Goal: Book appointment/travel/reservation

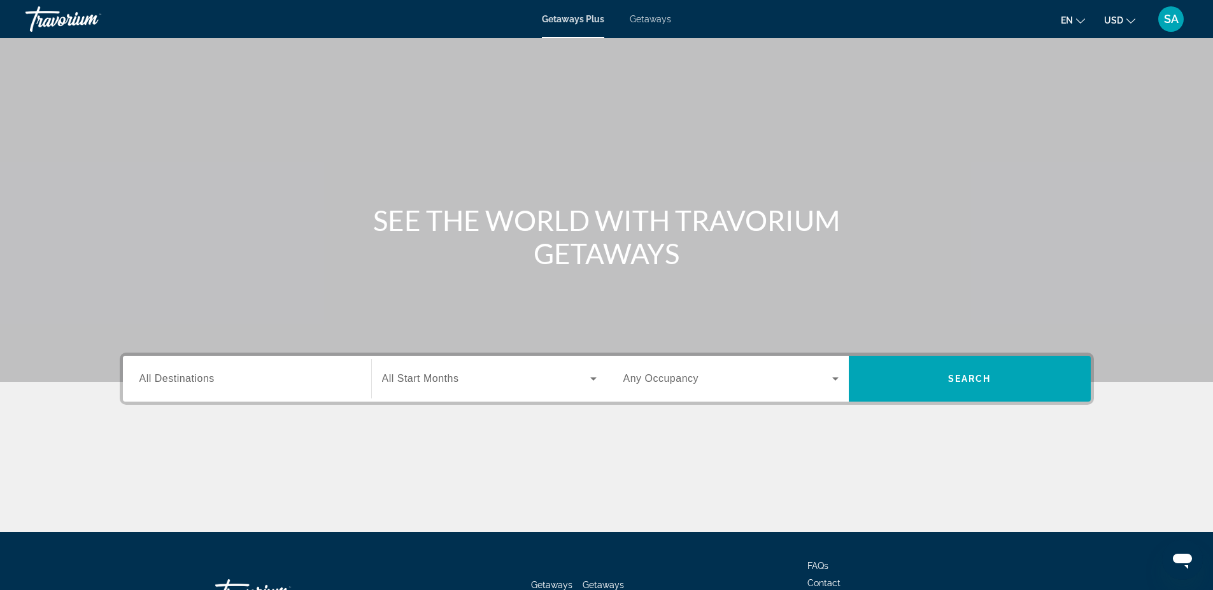
click at [180, 368] on div "Search widget" at bounding box center [246, 379] width 215 height 36
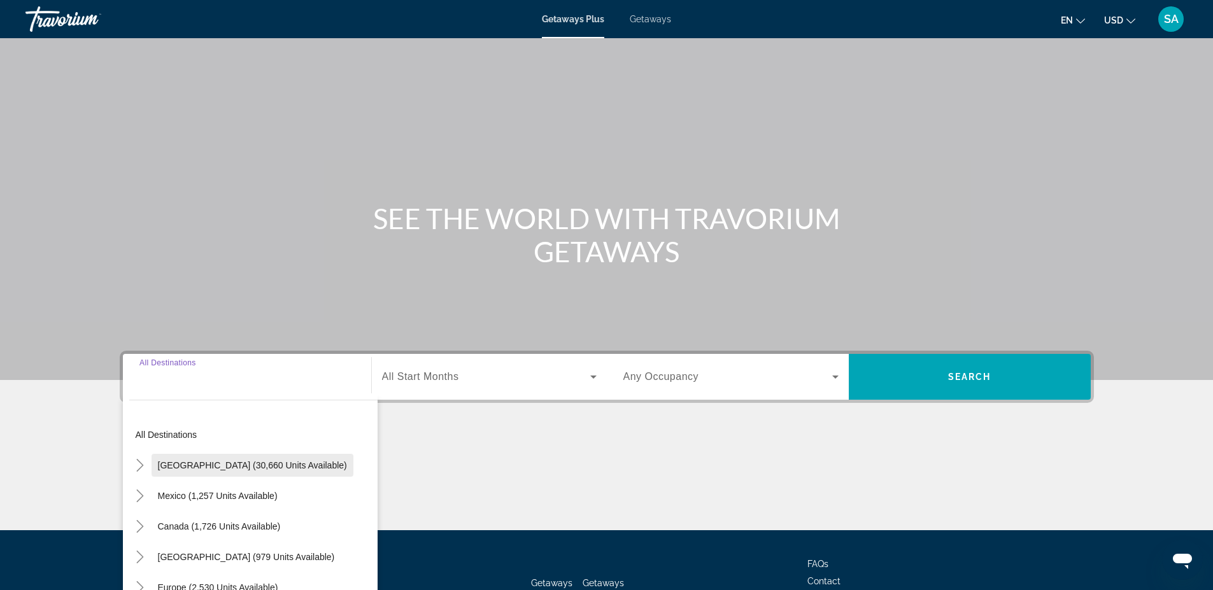
scroll to position [98, 0]
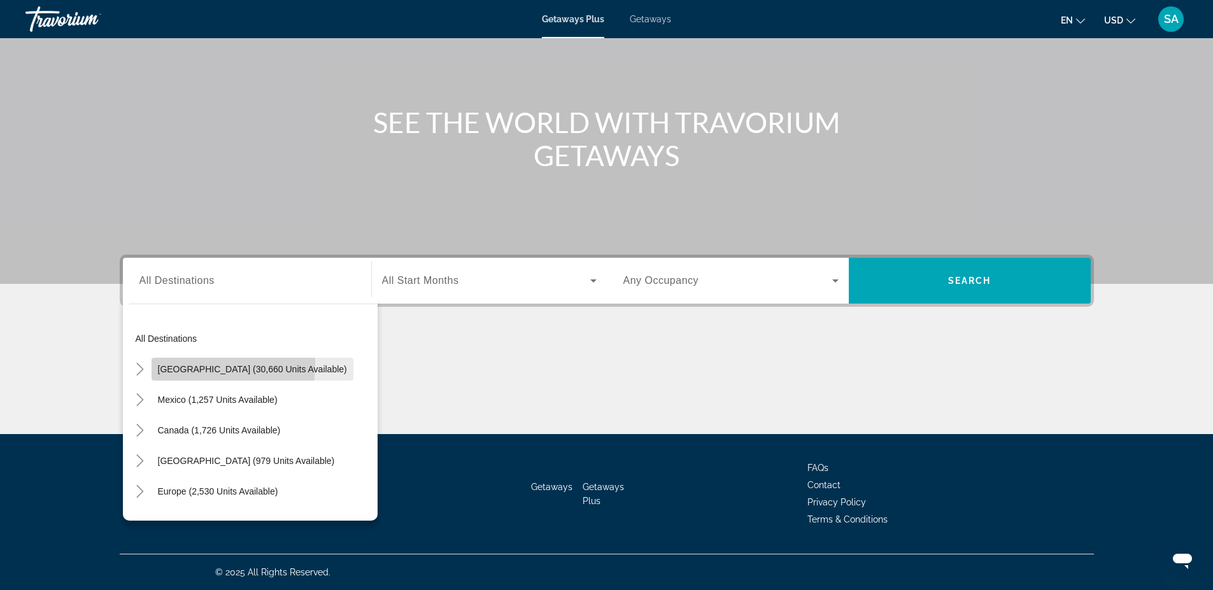
click at [193, 364] on span "[GEOGRAPHIC_DATA] (30,660 units available)" at bounding box center [252, 369] width 189 height 10
type input "**********"
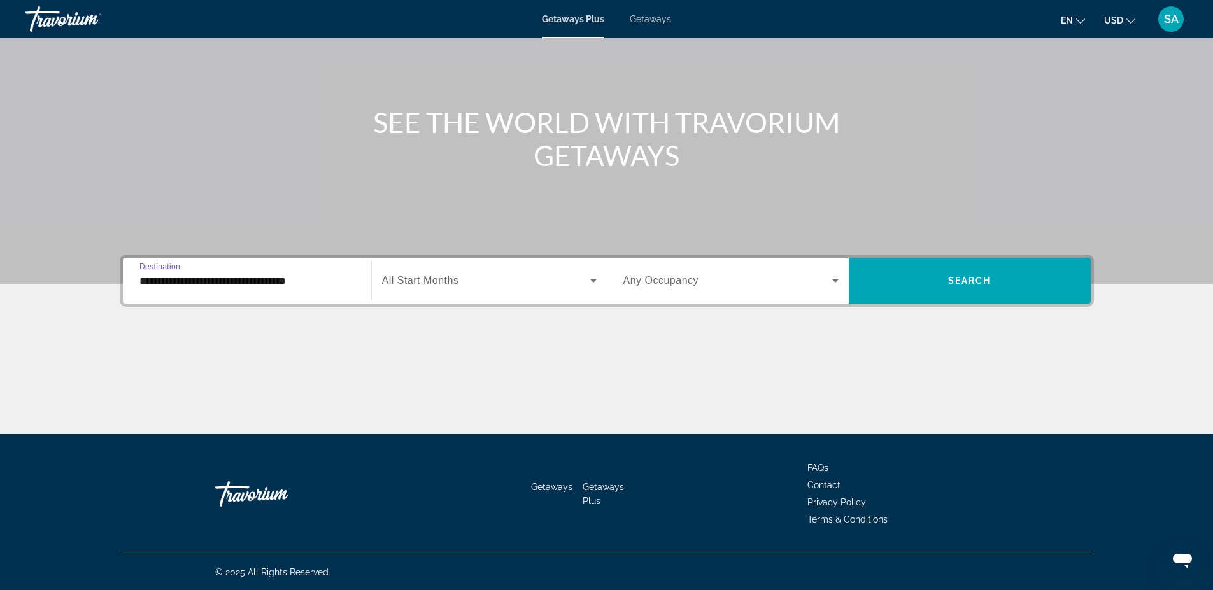
click at [592, 279] on icon "Search widget" at bounding box center [593, 280] width 6 height 3
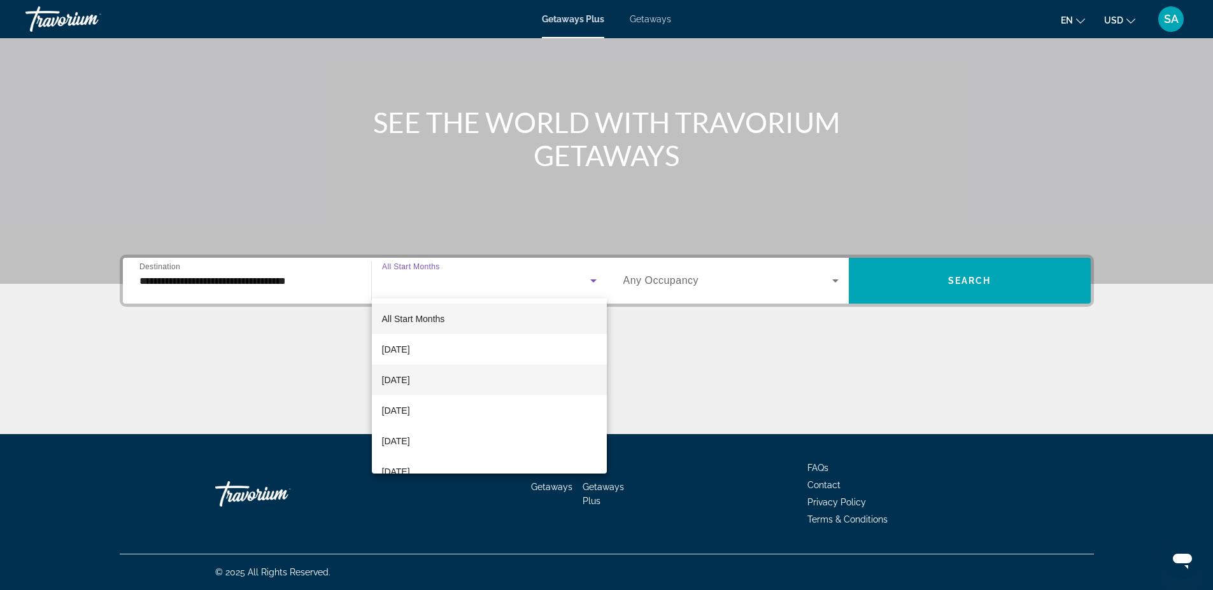
click at [410, 380] on span "[DATE]" at bounding box center [396, 379] width 28 height 15
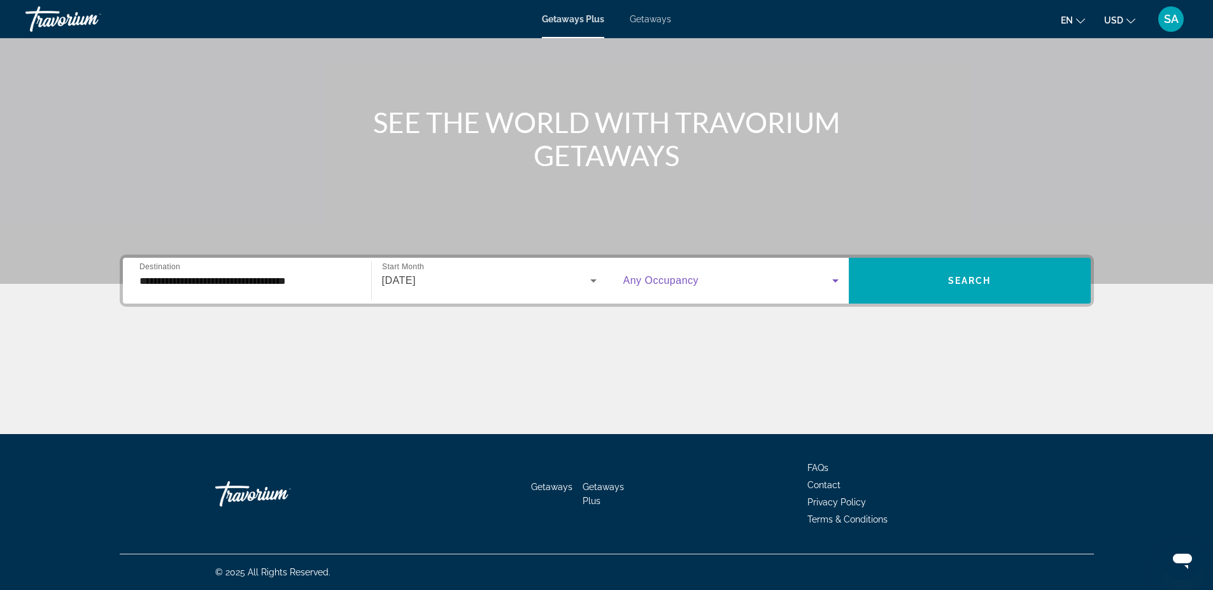
click at [837, 278] on icon "Search widget" at bounding box center [835, 280] width 15 height 15
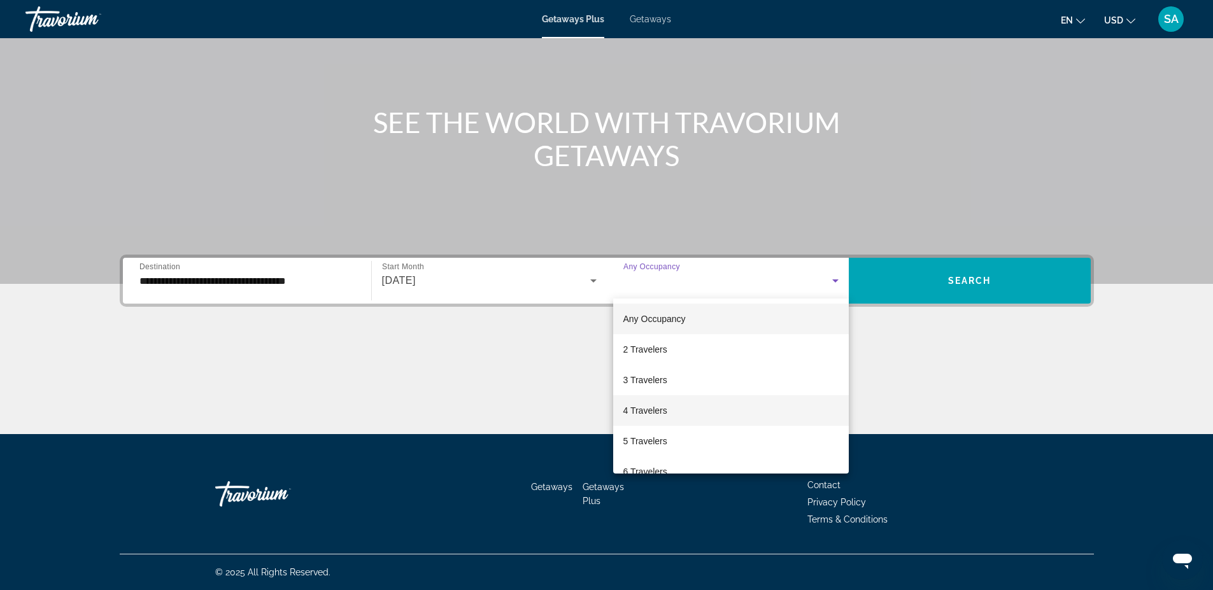
click at [656, 413] on span "4 Travelers" at bounding box center [645, 410] width 44 height 15
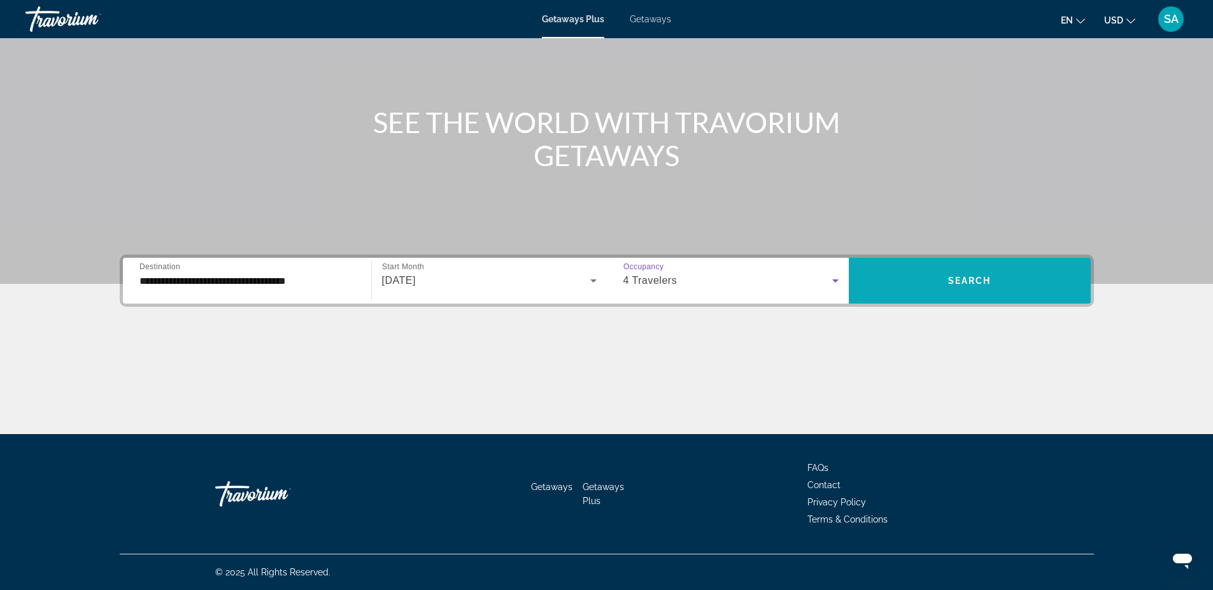
click at [1006, 287] on span "Search widget" at bounding box center [970, 280] width 242 height 31
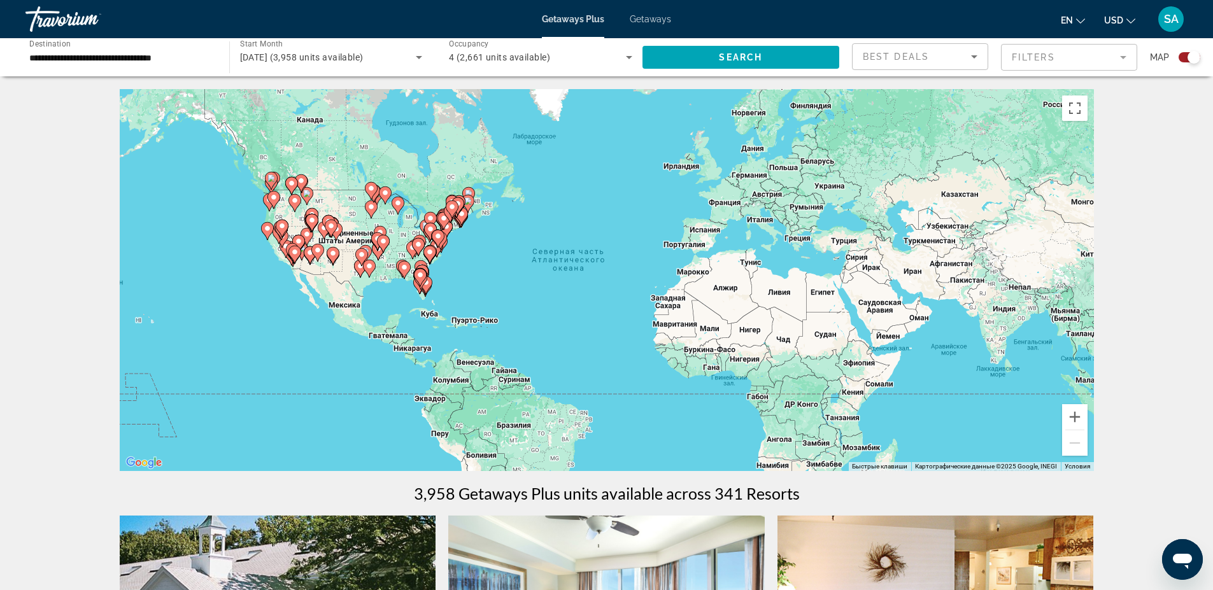
click at [323, 228] on gmp-advanced-marker "Main content" at bounding box center [328, 224] width 13 height 19
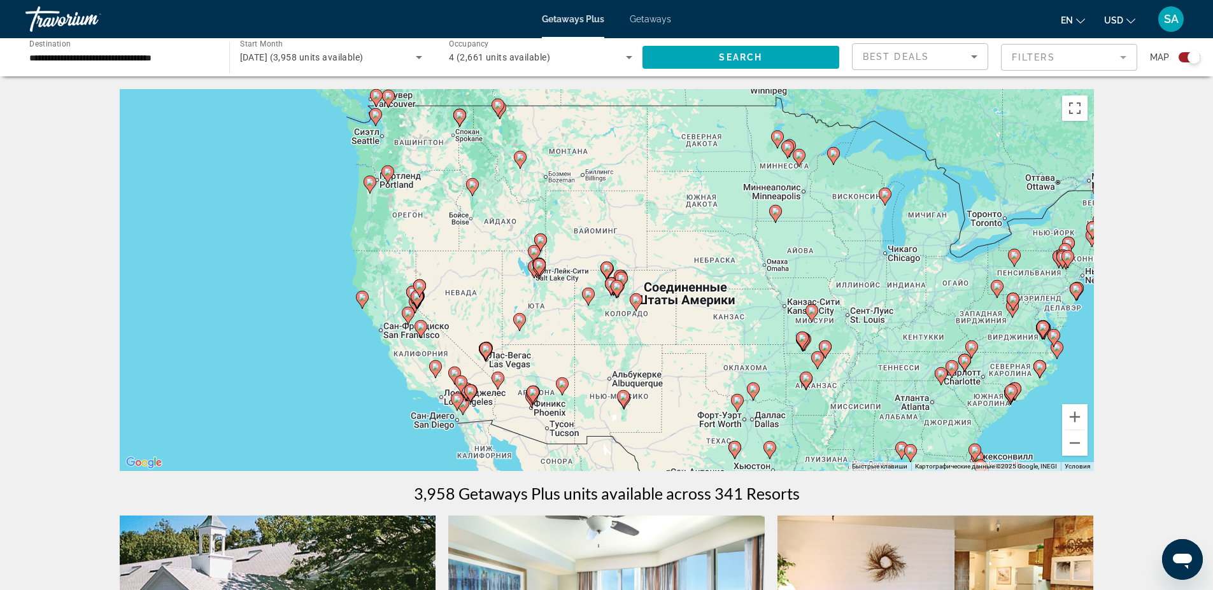
click at [488, 355] on gmp-advanced-marker "Main content" at bounding box center [485, 351] width 13 height 19
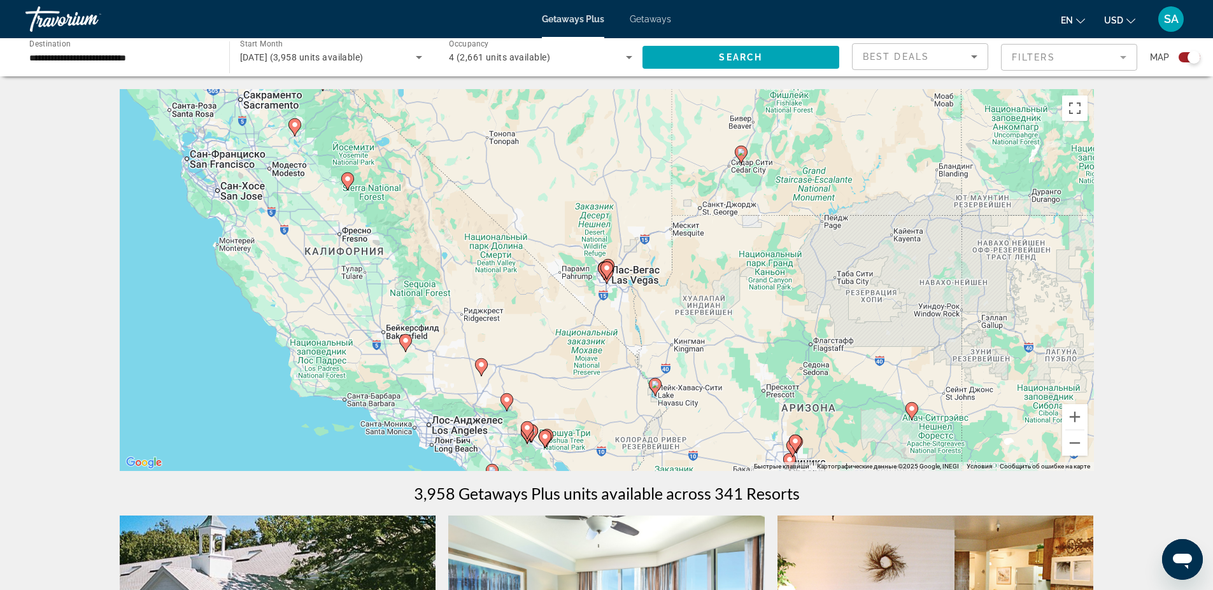
click at [607, 274] on icon "Main content" at bounding box center [605, 270] width 11 height 17
type input "**********"
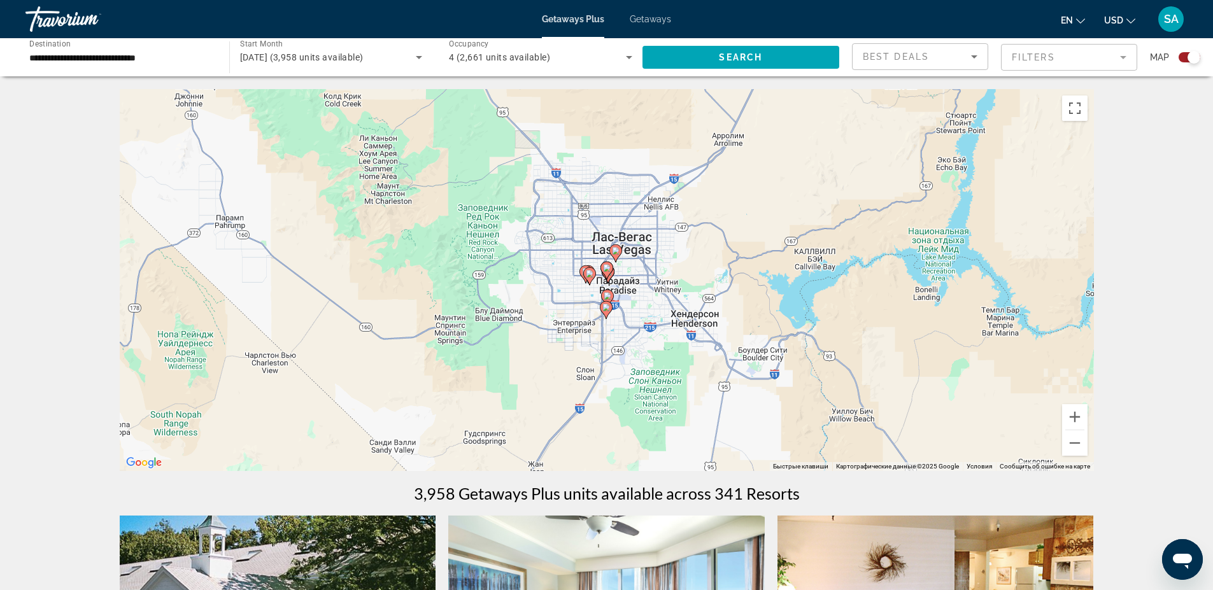
click at [606, 296] on image "Main content" at bounding box center [608, 296] width 8 height 8
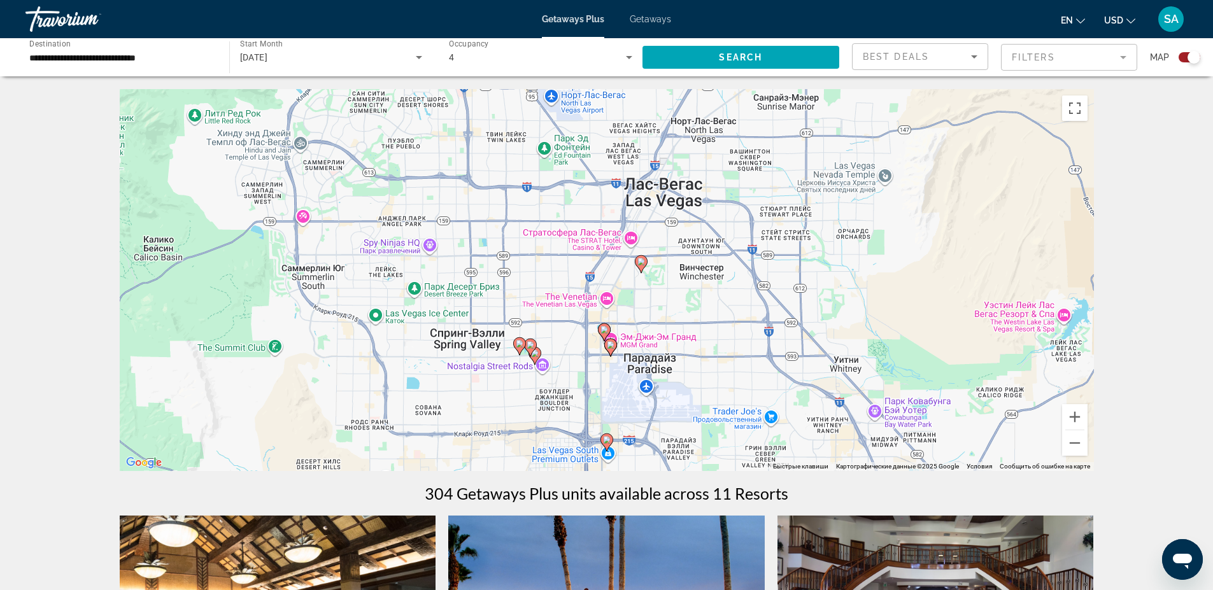
click at [602, 329] on image "Main content" at bounding box center [604, 330] width 8 height 8
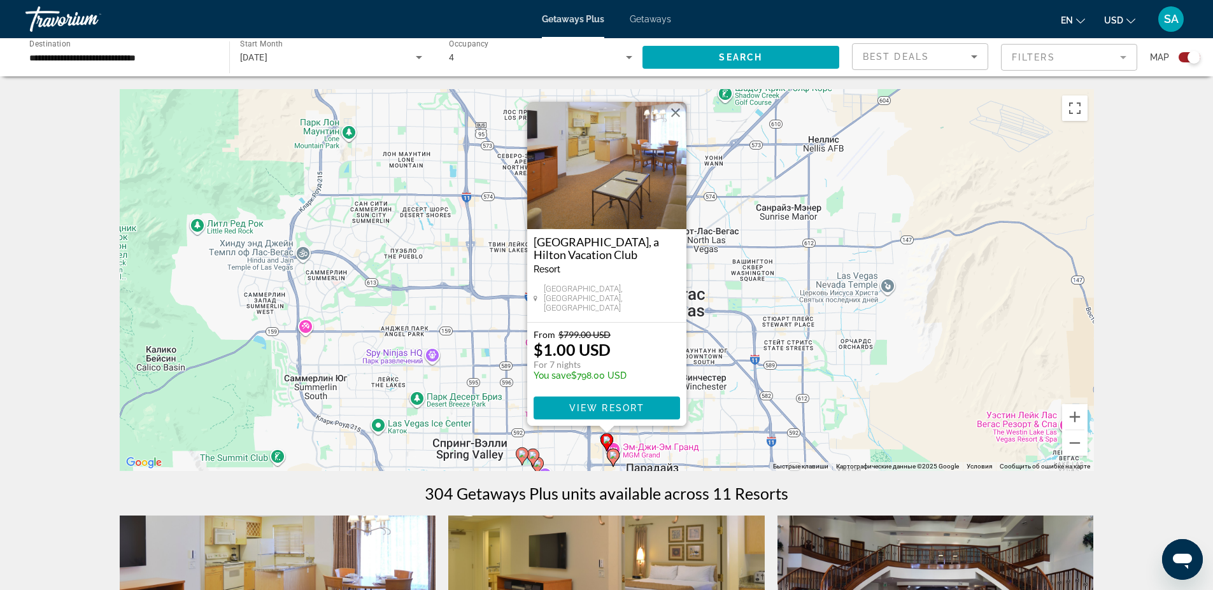
click at [674, 114] on button "Закрыть" at bounding box center [675, 112] width 19 height 19
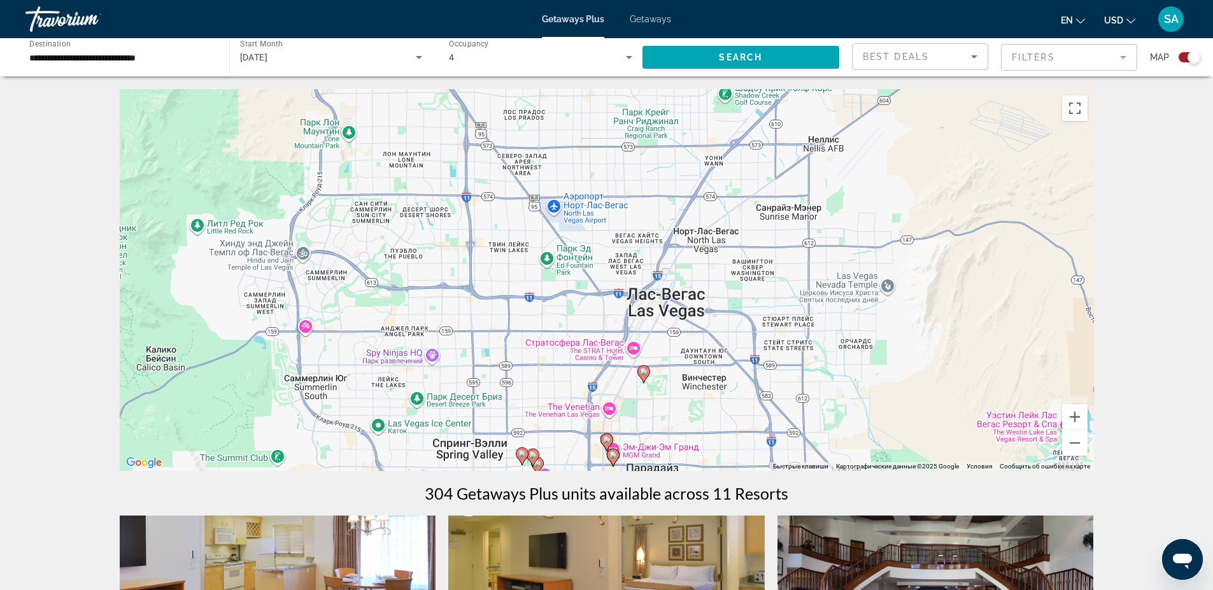
click at [613, 456] on image "Main content" at bounding box center [613, 455] width 8 height 8
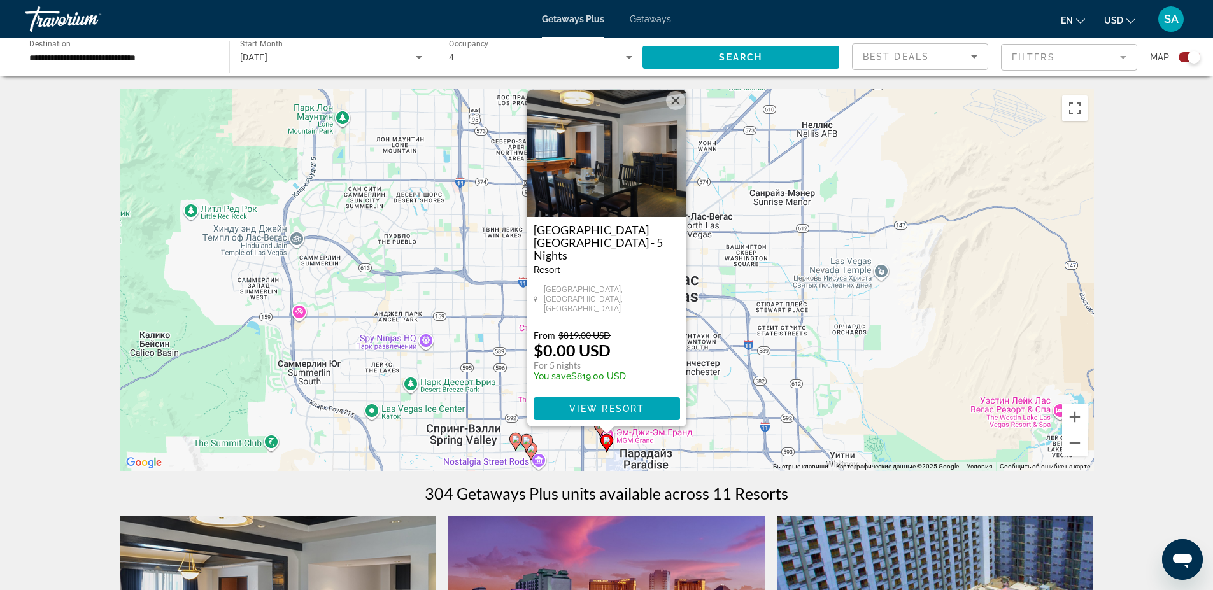
click at [675, 110] on button "Закрыть" at bounding box center [675, 100] width 19 height 19
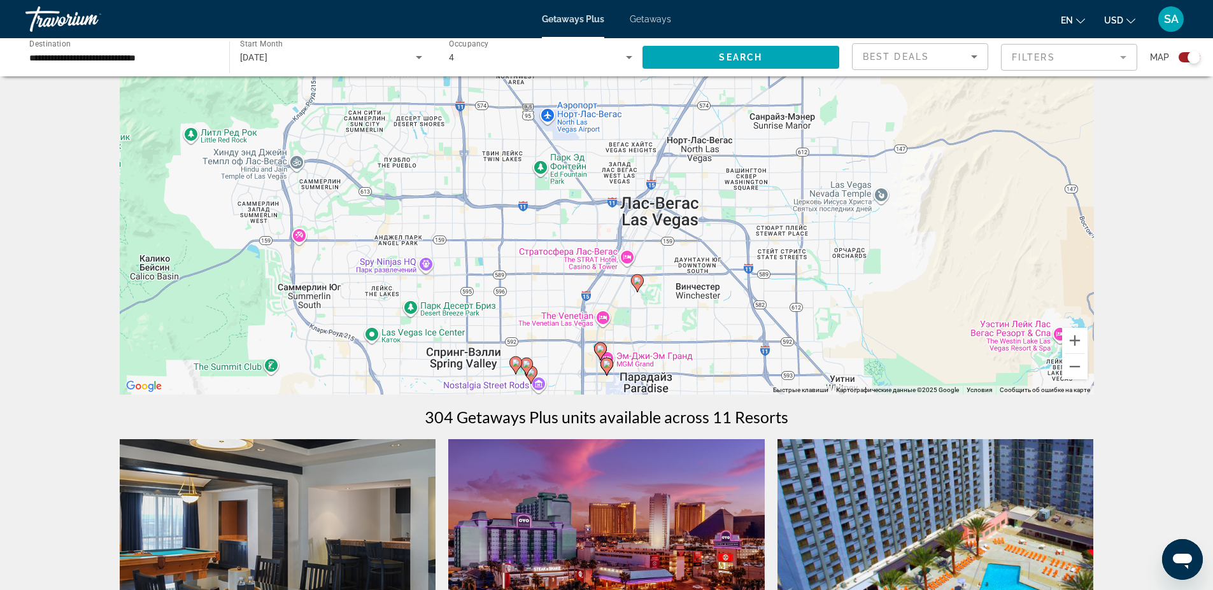
scroll to position [153, 0]
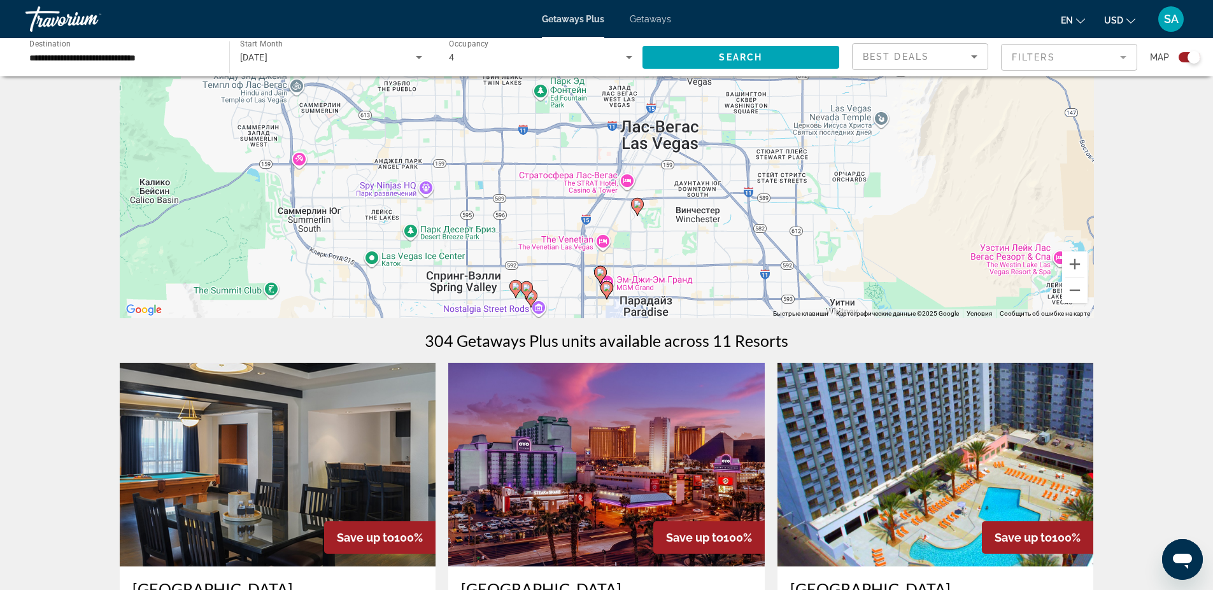
click at [530, 299] on gmp-advanced-marker "Main content" at bounding box center [526, 290] width 13 height 19
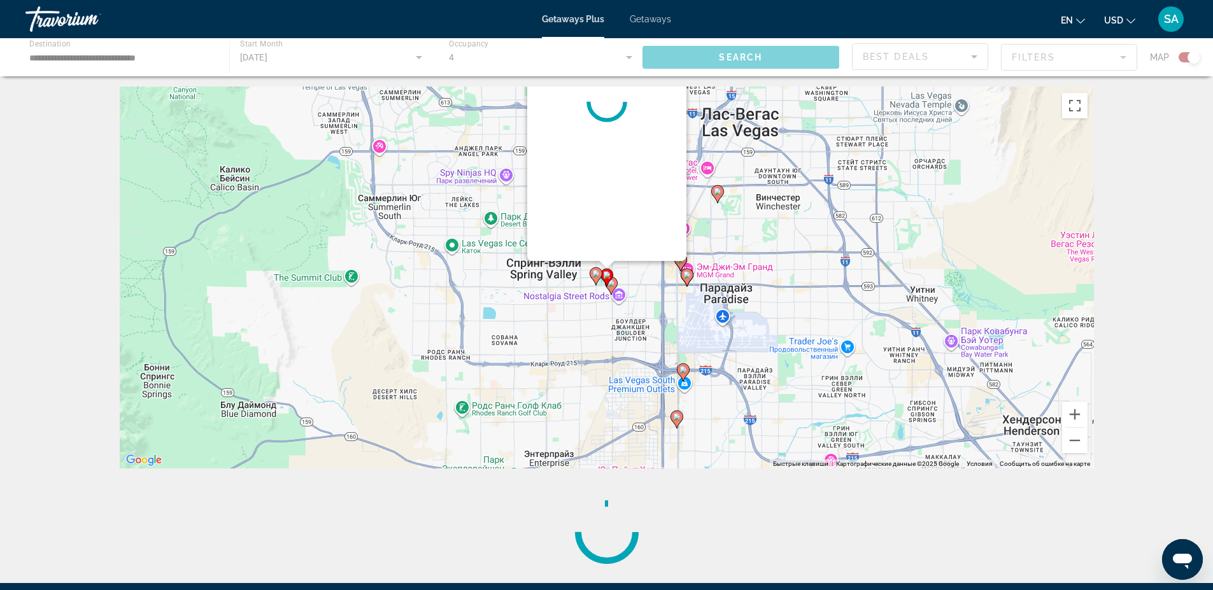
scroll to position [0, 0]
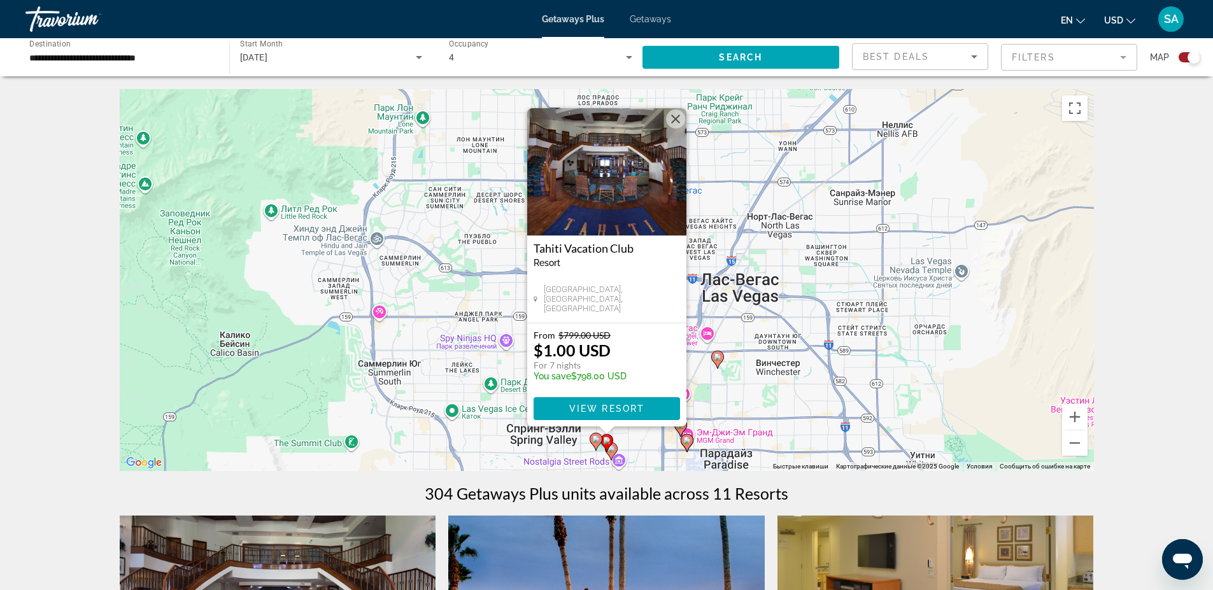
click at [675, 112] on button "Закрыть" at bounding box center [675, 119] width 19 height 19
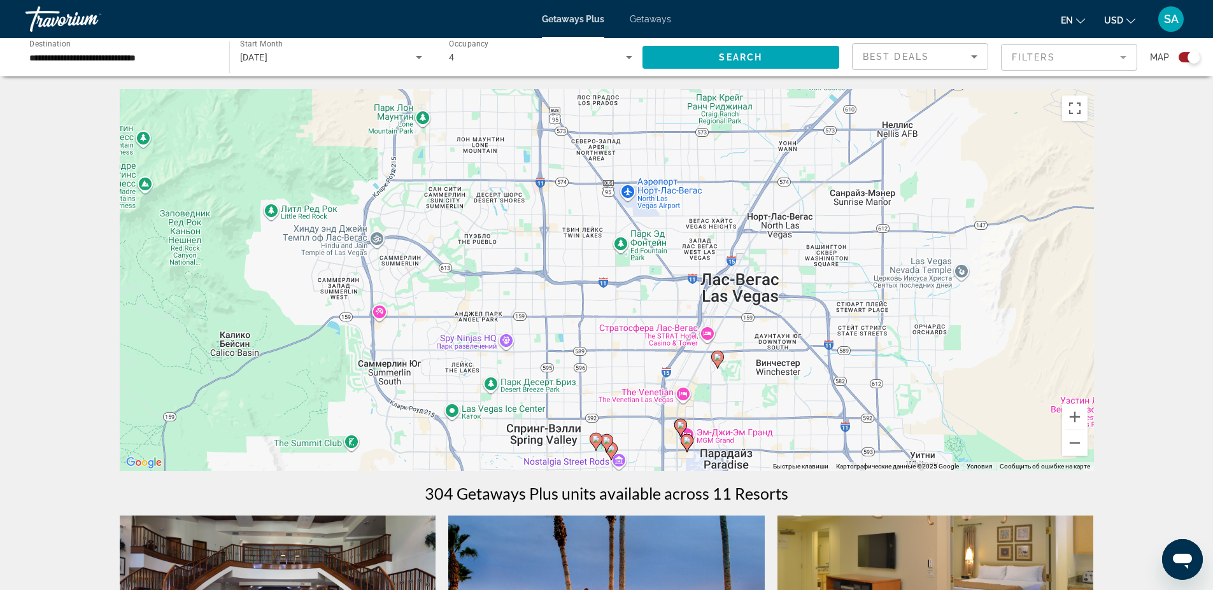
click at [605, 441] on image "Main content" at bounding box center [607, 441] width 8 height 8
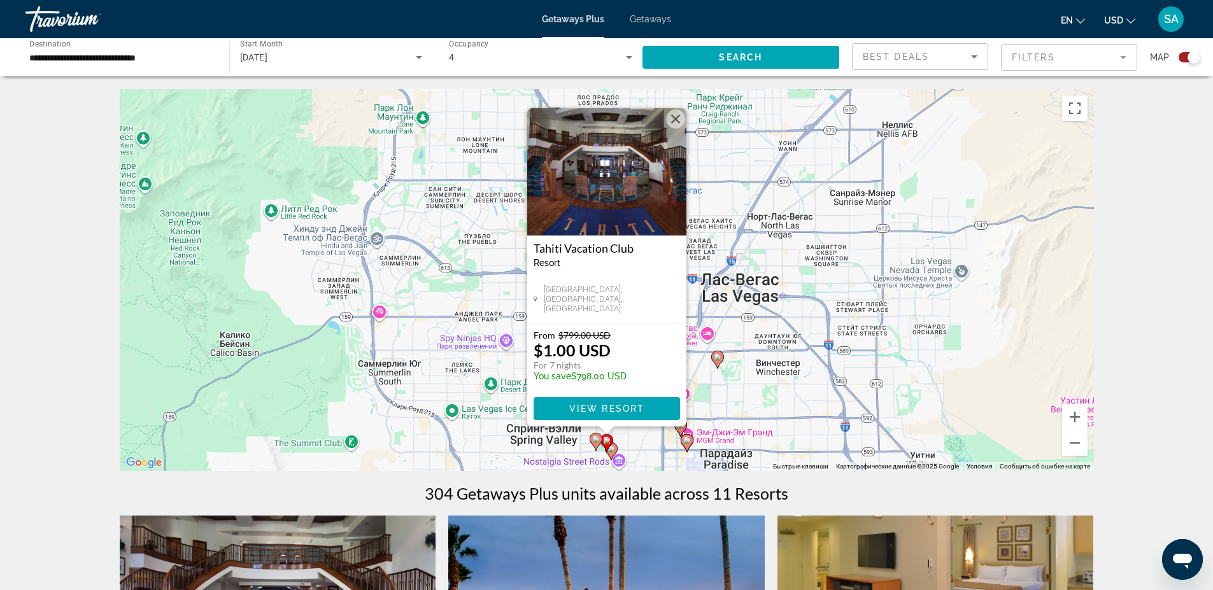
click at [674, 115] on button "Закрыть" at bounding box center [675, 119] width 19 height 19
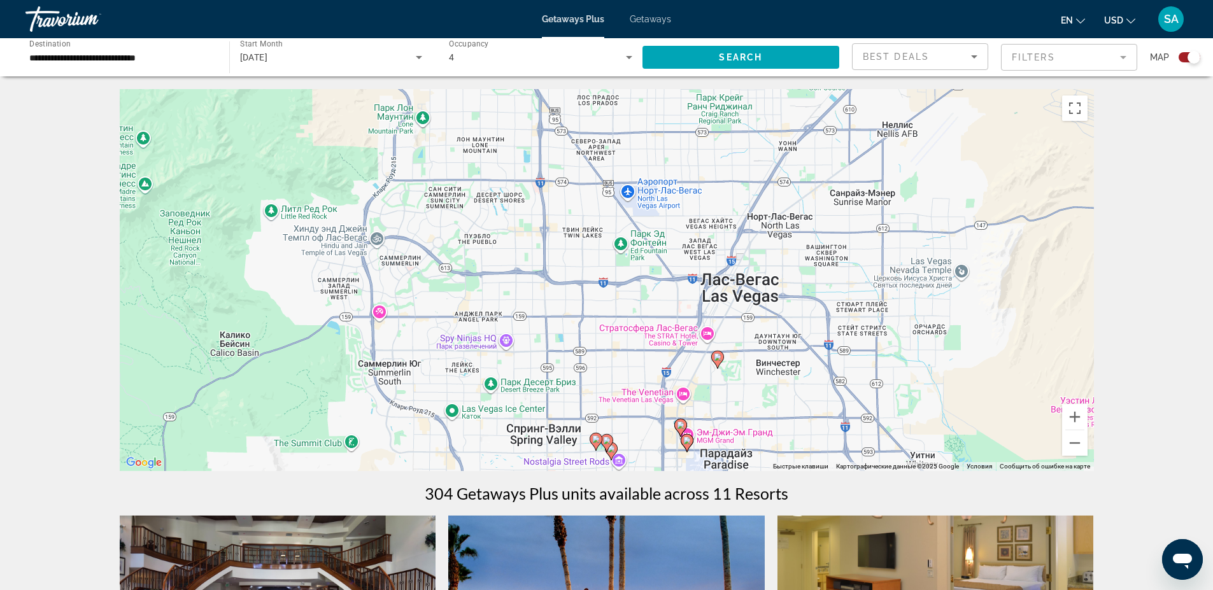
click at [610, 456] on icon "Main content" at bounding box center [610, 451] width 11 height 17
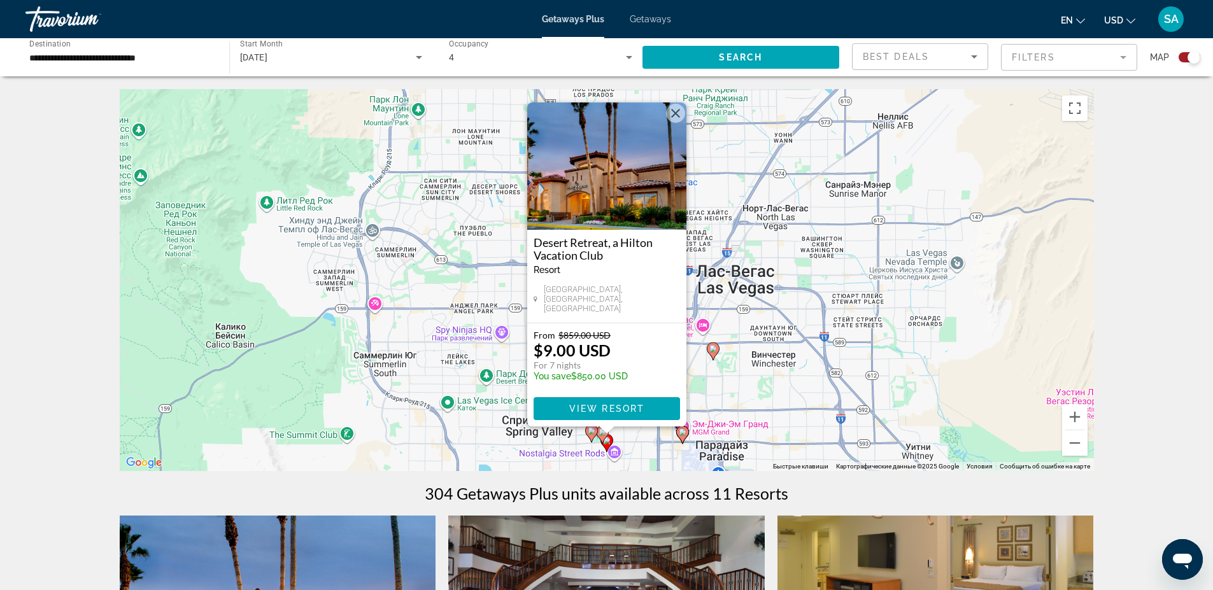
click at [674, 117] on button "Закрыть" at bounding box center [675, 113] width 19 height 19
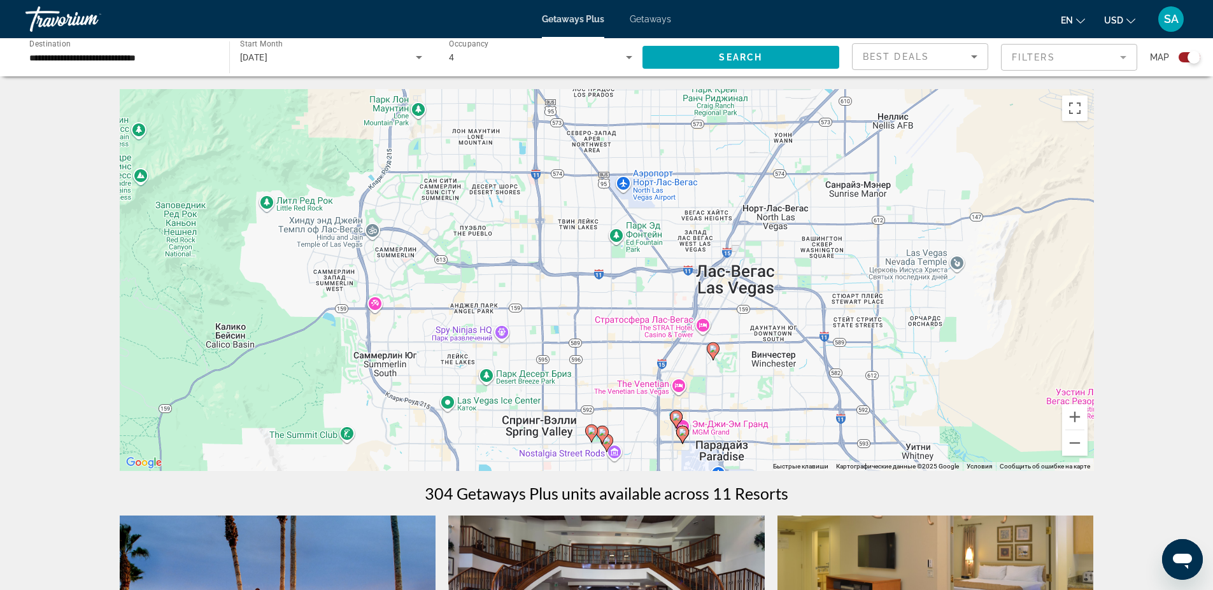
click at [588, 433] on image "Main content" at bounding box center [592, 431] width 8 height 8
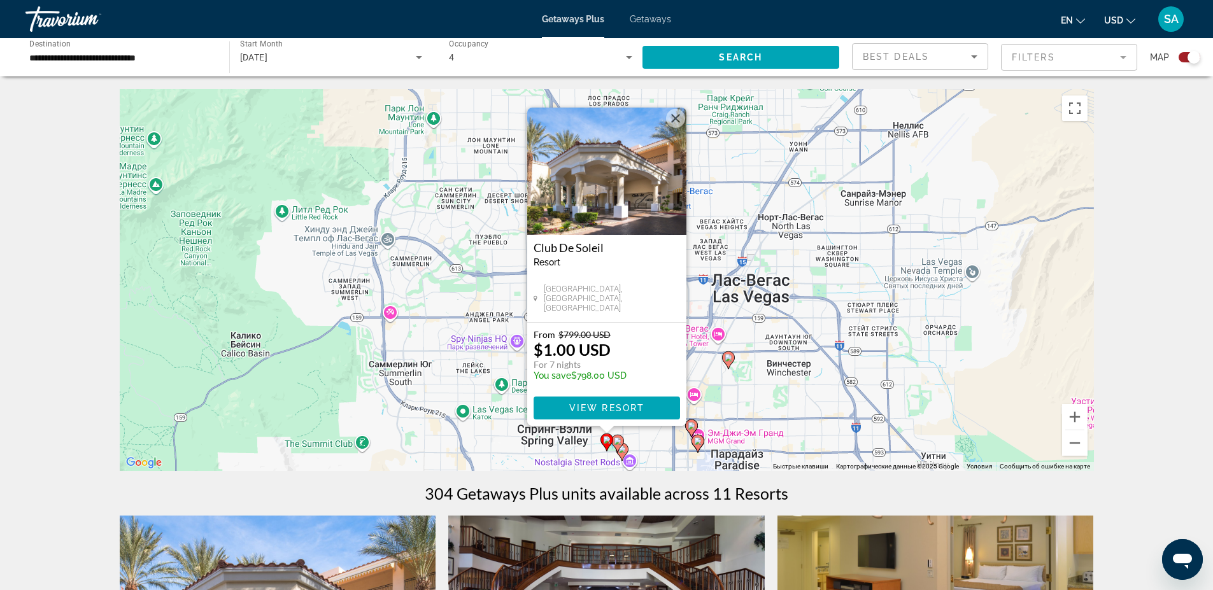
click at [675, 121] on button "Закрыть" at bounding box center [675, 118] width 19 height 19
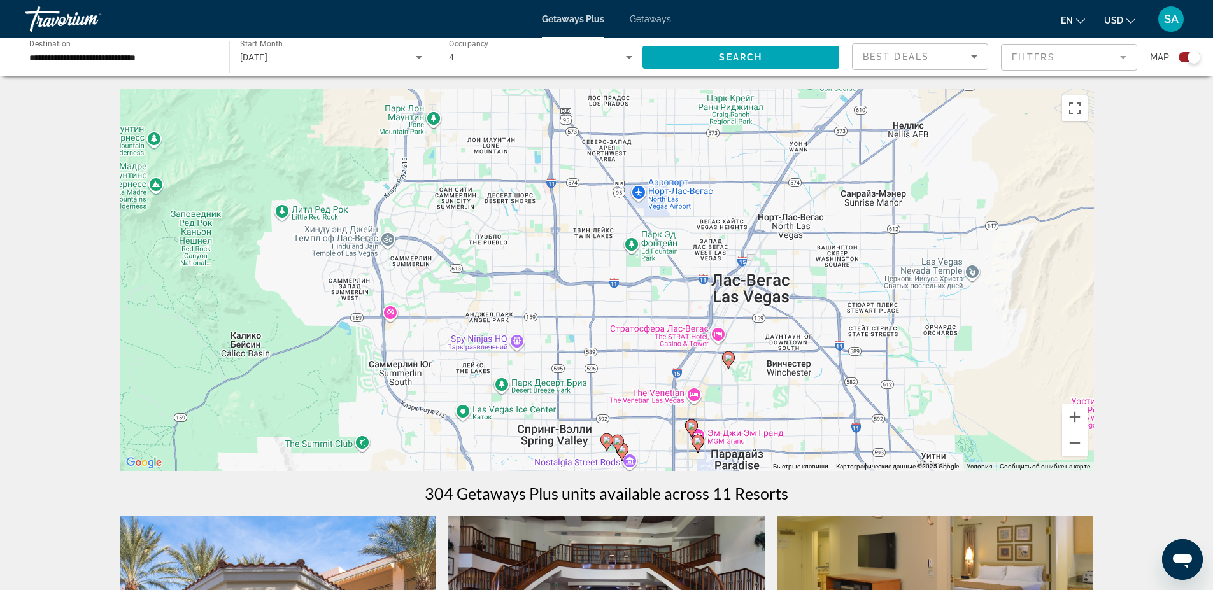
click at [730, 362] on icon "Main content" at bounding box center [727, 360] width 11 height 17
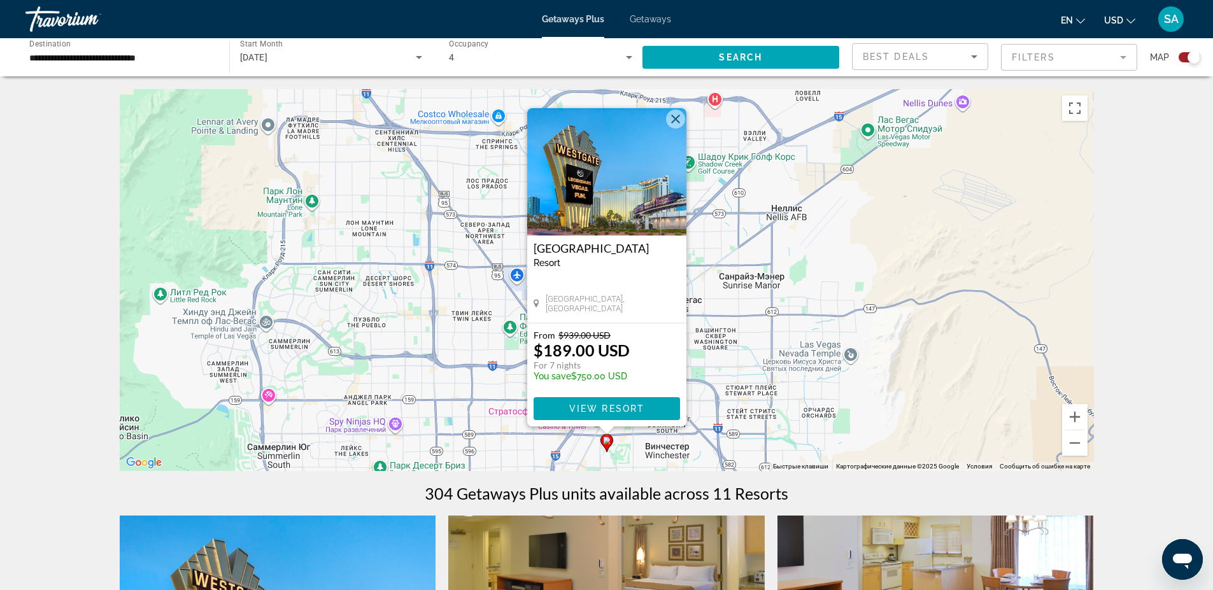
click at [678, 122] on button "Закрыть" at bounding box center [675, 119] width 19 height 19
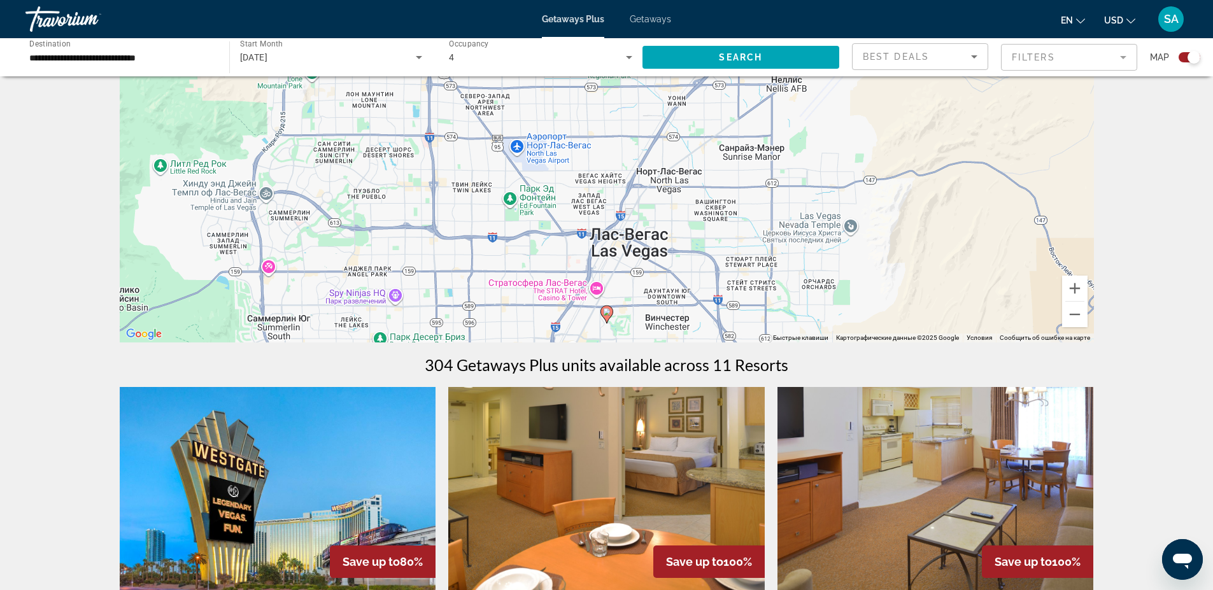
scroll to position [153, 0]
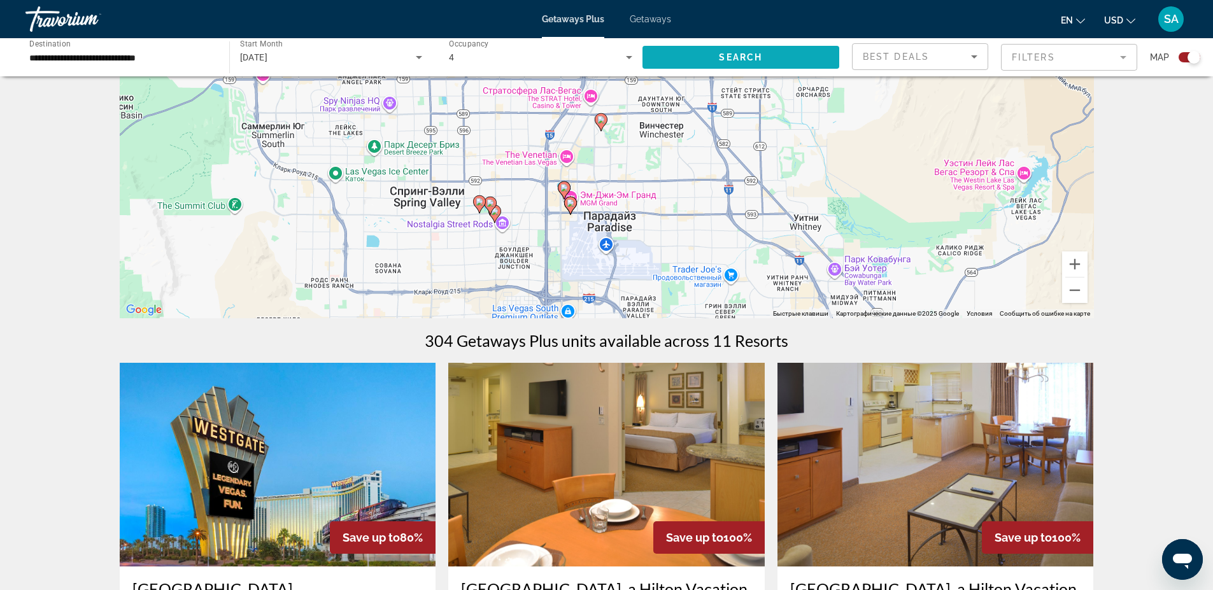
drag, startPoint x: 784, startPoint y: 241, endPoint x: 779, endPoint y: 71, distance: 170.1
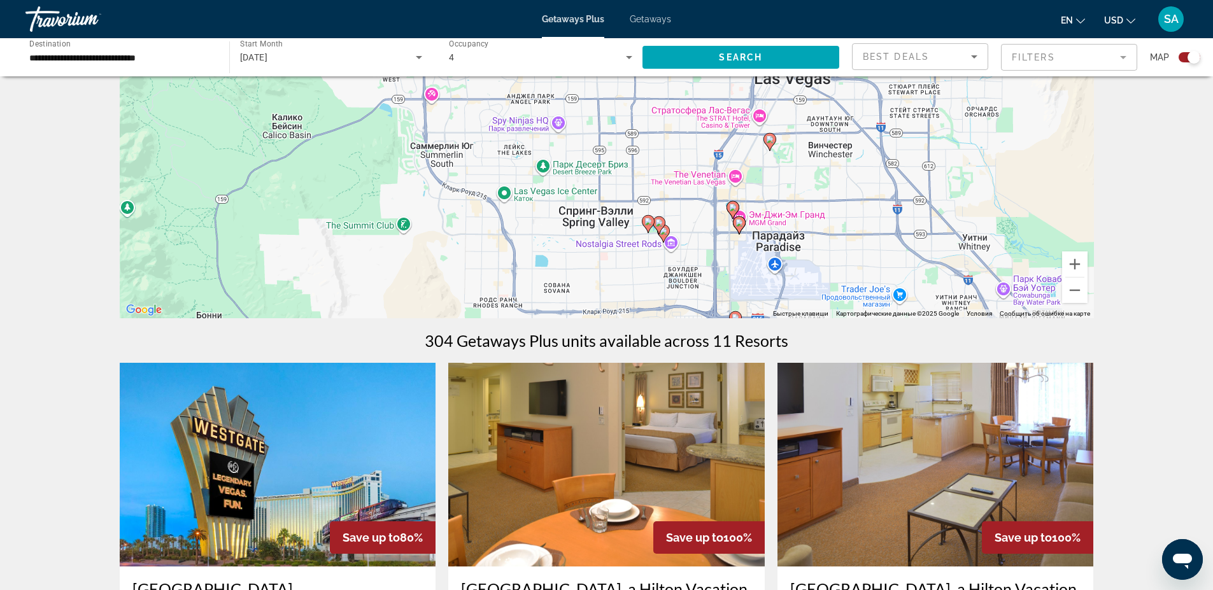
drag, startPoint x: 661, startPoint y: 212, endPoint x: 833, endPoint y: 231, distance: 173.0
click at [833, 231] on div "Чтобы активировать перетаскивание с помощью клавиатуры, нажмите Alt + Ввод. Пос…" at bounding box center [607, 127] width 974 height 382
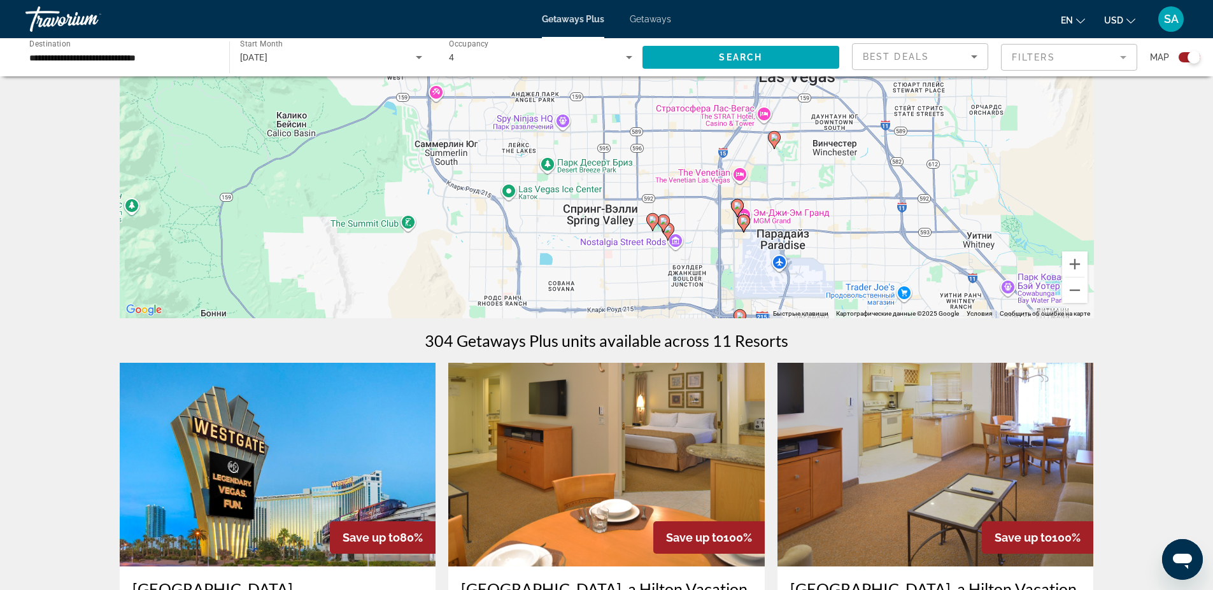
click at [735, 208] on image "Main content" at bounding box center [737, 206] width 8 height 8
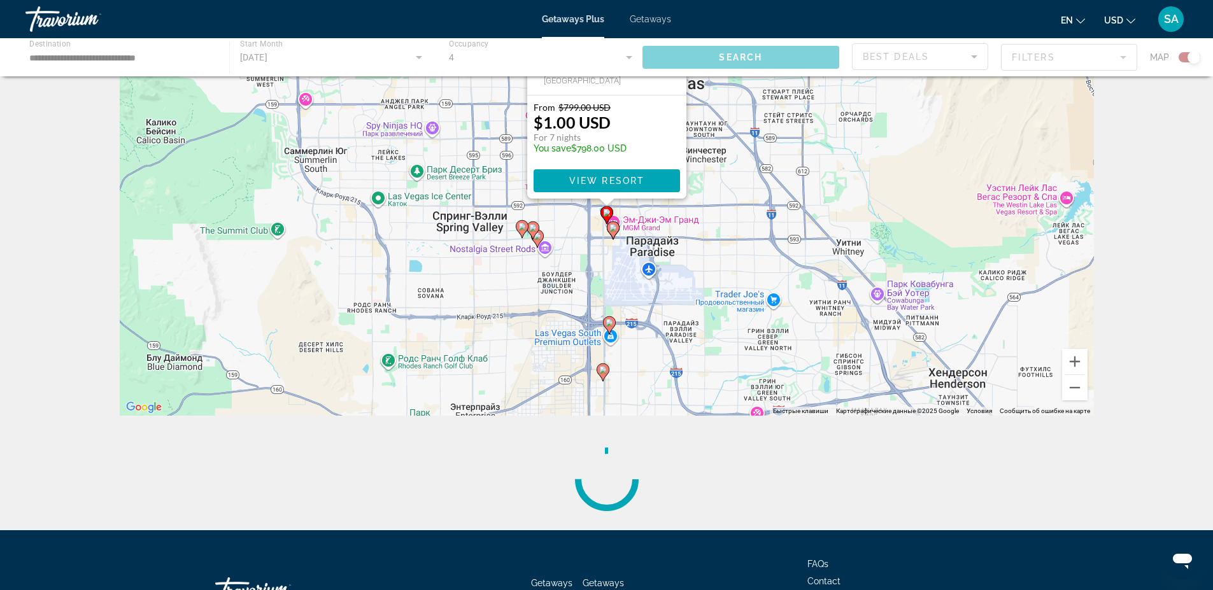
scroll to position [0, 0]
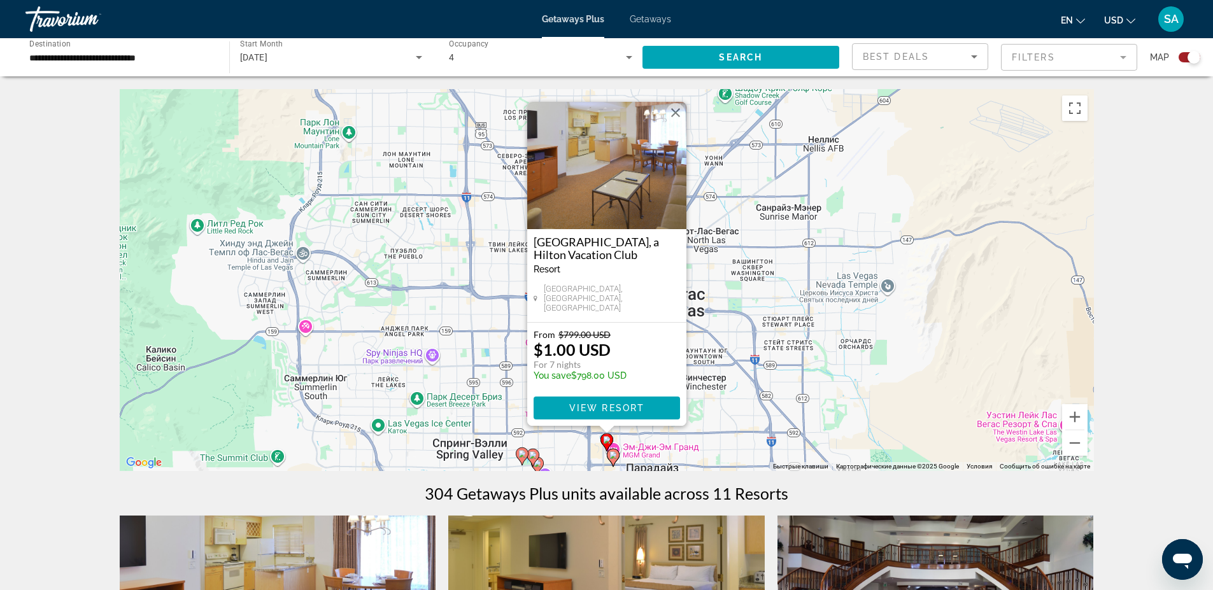
click at [677, 118] on button "Закрыть" at bounding box center [675, 112] width 19 height 19
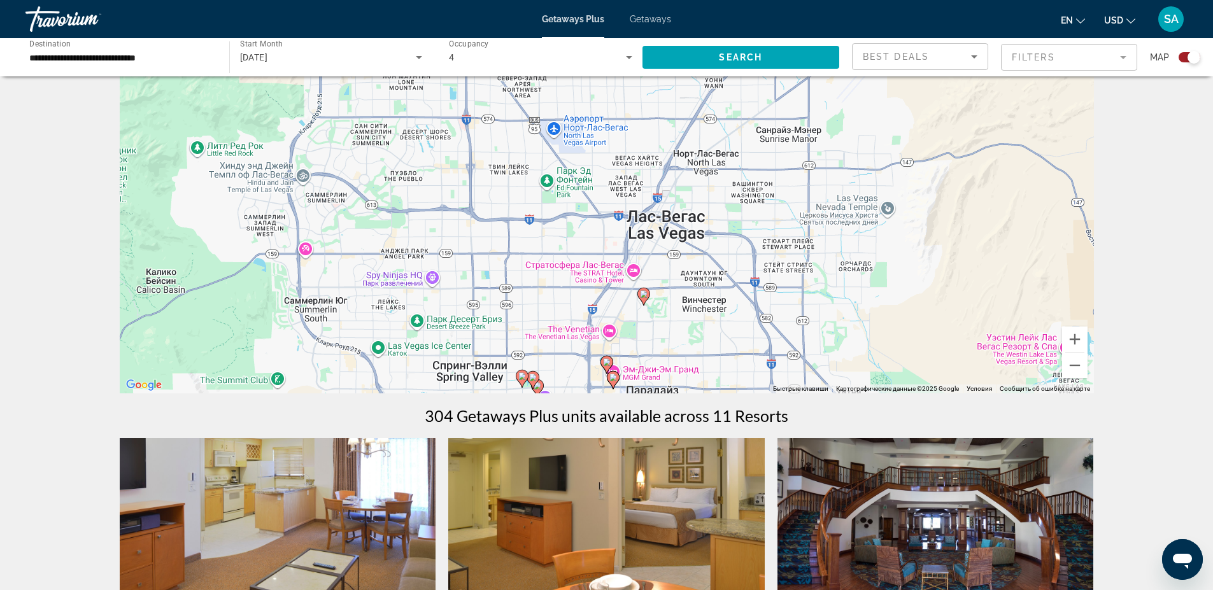
scroll to position [153, 0]
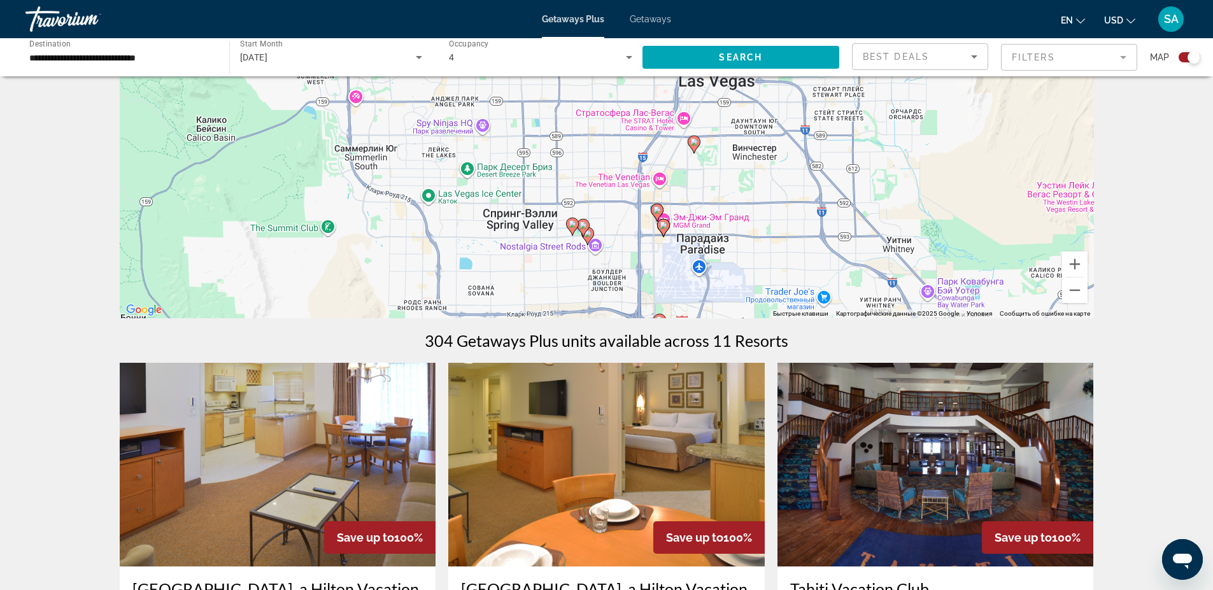
drag, startPoint x: 698, startPoint y: 265, endPoint x: 751, endPoint y: 188, distance: 93.9
click at [751, 188] on div "Чтобы активировать перетаскивание с помощью клавиатуры, нажмите Alt + Ввод. Пос…" at bounding box center [607, 127] width 974 height 382
click at [663, 229] on icon "Main content" at bounding box center [662, 228] width 11 height 17
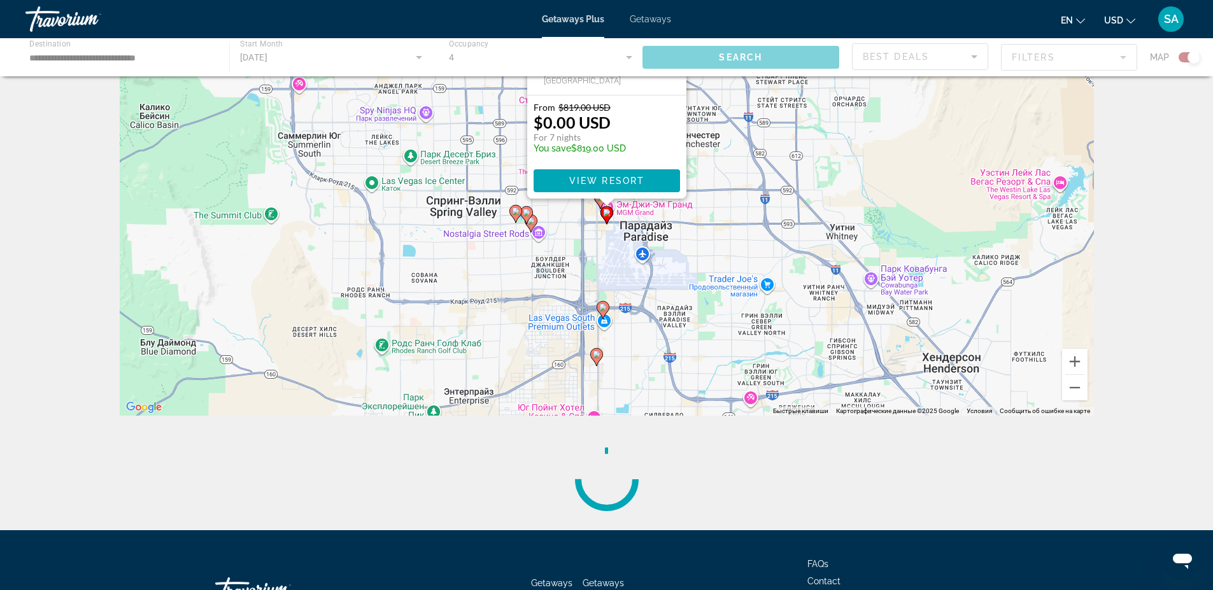
scroll to position [0, 0]
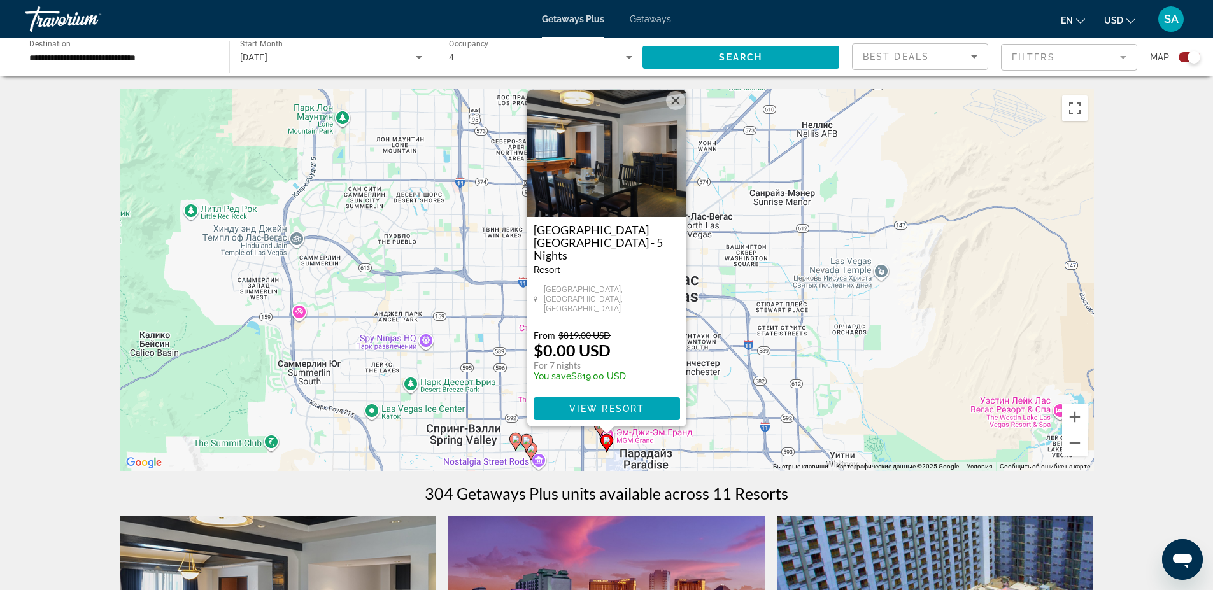
click at [670, 110] on button "Закрыть" at bounding box center [675, 100] width 19 height 19
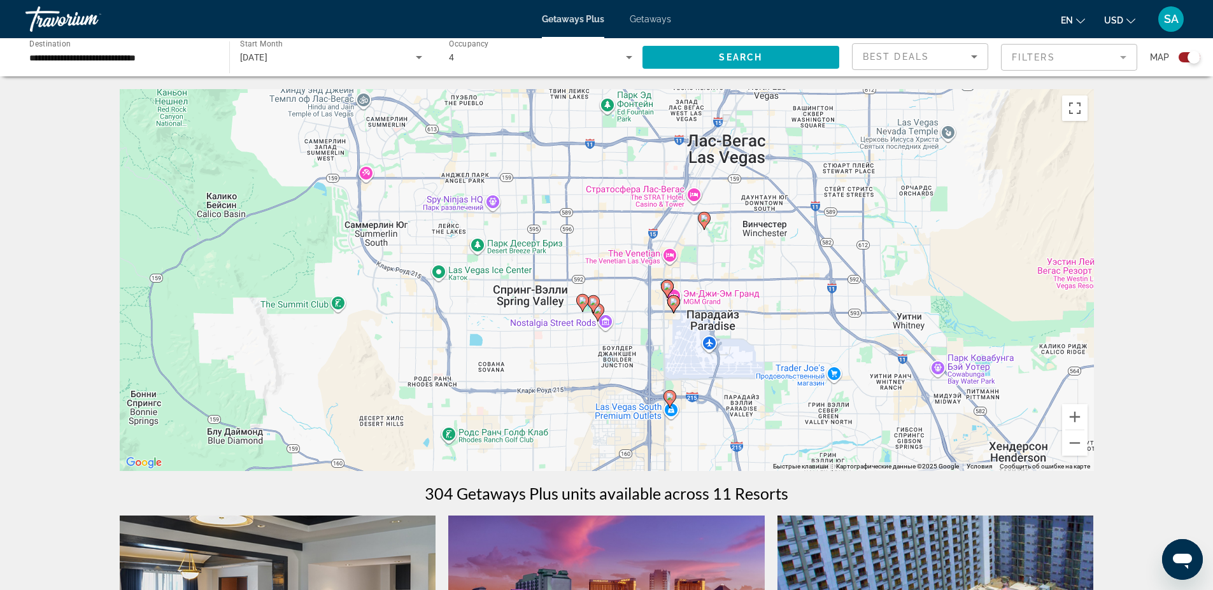
drag, startPoint x: 743, startPoint y: 326, endPoint x: 809, endPoint y: 190, distance: 150.9
click at [809, 190] on div "Чтобы активировать перетаскивание с помощью клавиатуры, нажмите Alt + Ввод. Пос…" at bounding box center [607, 280] width 974 height 382
click at [670, 396] on image "Main content" at bounding box center [670, 397] width 8 height 8
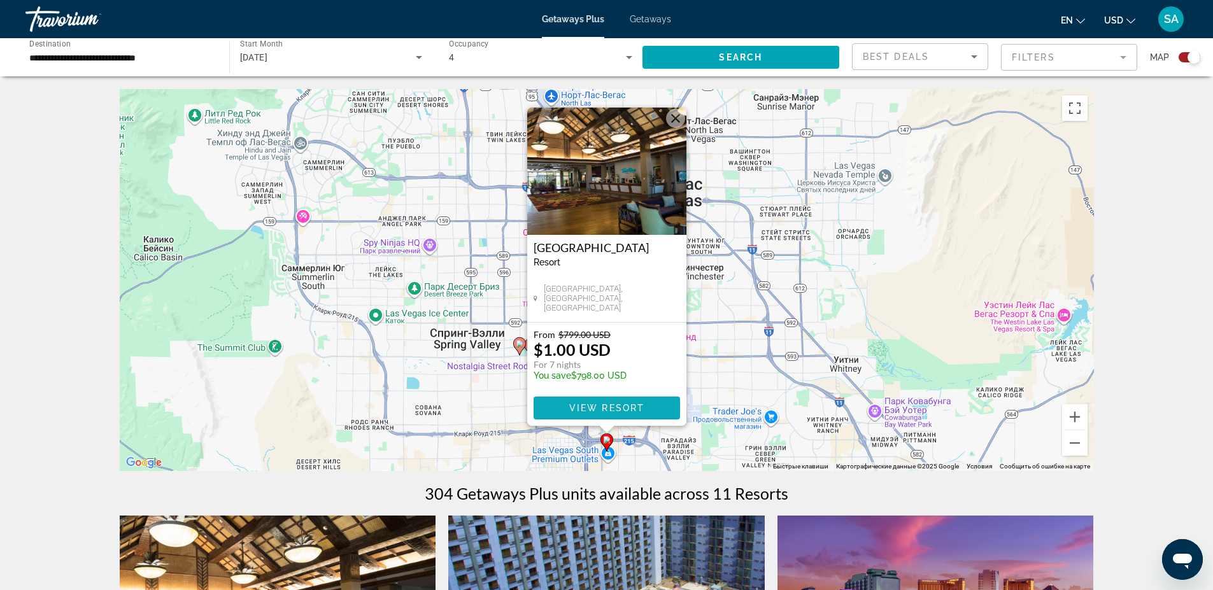
click at [613, 406] on span "View Resort" at bounding box center [606, 408] width 75 height 10
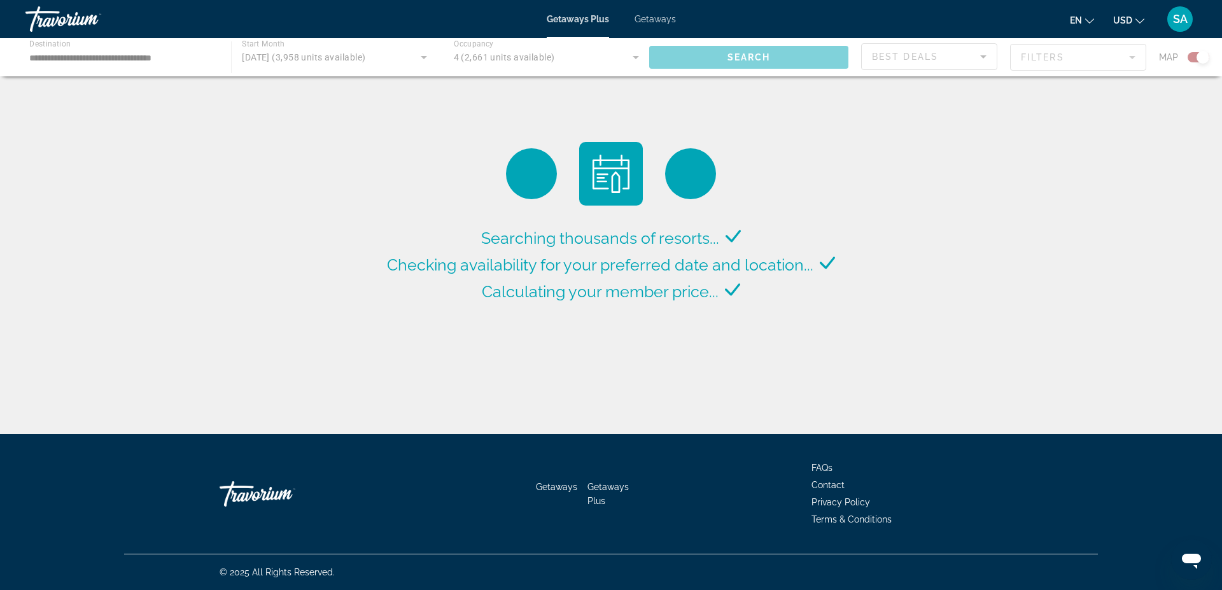
click at [760, 57] on div "Main content" at bounding box center [611, 57] width 1222 height 38
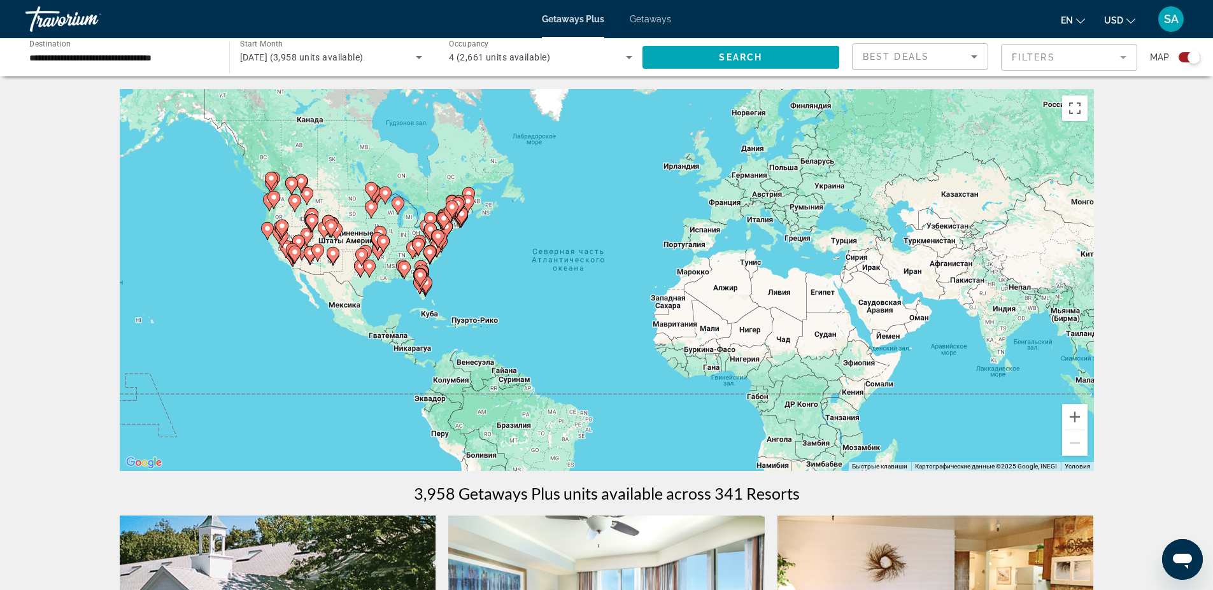
click at [316, 239] on div "Чтобы активировать перетаскивание с помощью клавиатуры, нажмите Alt + Ввод. Пос…" at bounding box center [607, 280] width 974 height 382
click at [331, 230] on icon "Main content" at bounding box center [330, 228] width 11 height 17
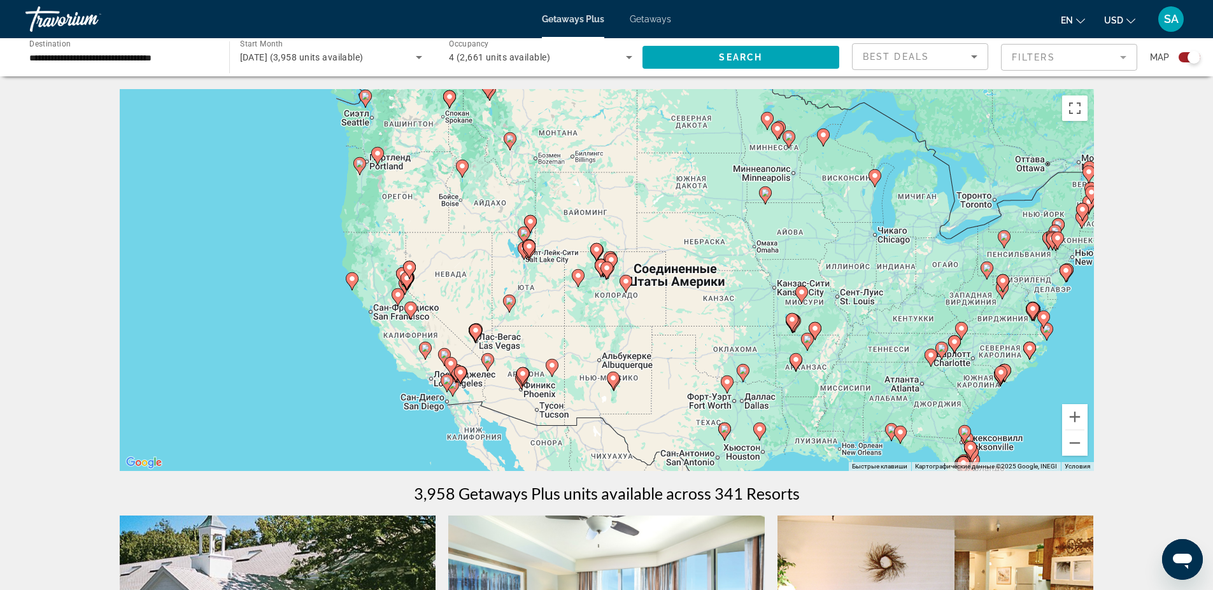
click at [475, 336] on icon "Main content" at bounding box center [474, 333] width 11 height 17
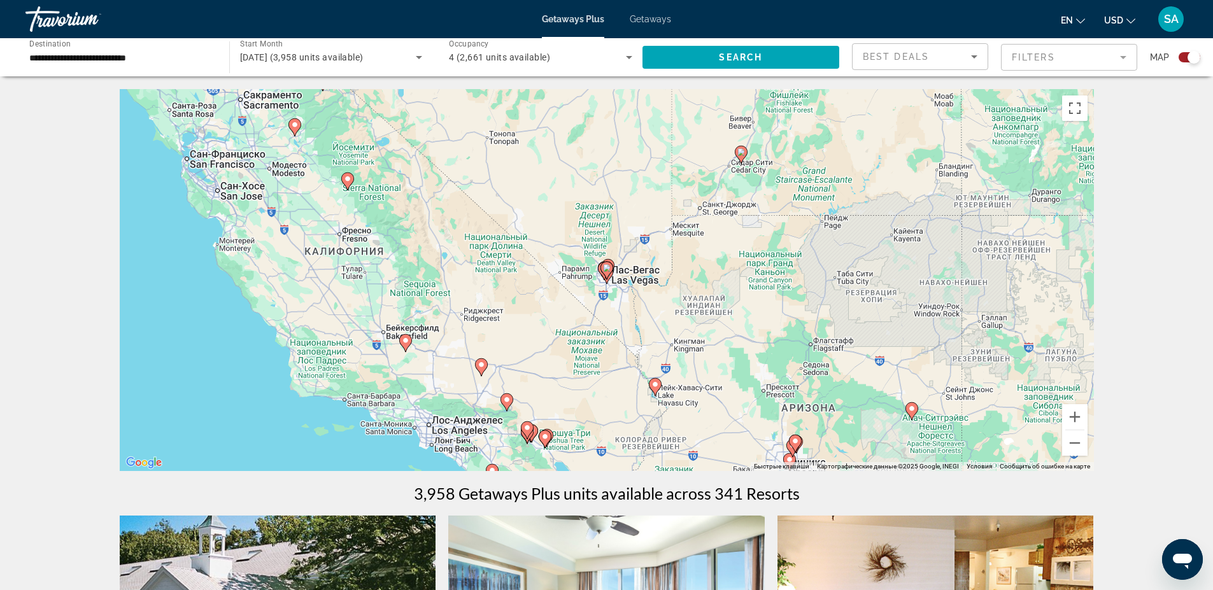
click at [606, 275] on icon "Main content" at bounding box center [605, 270] width 11 height 17
type input "**********"
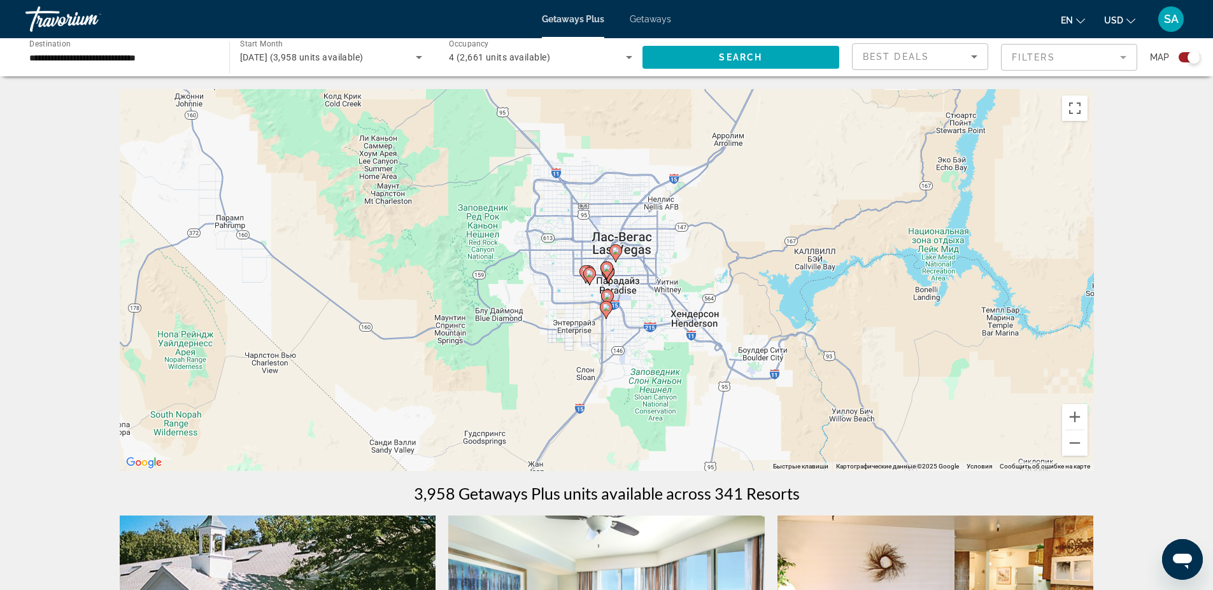
click at [606, 277] on icon "Main content" at bounding box center [605, 270] width 11 height 17
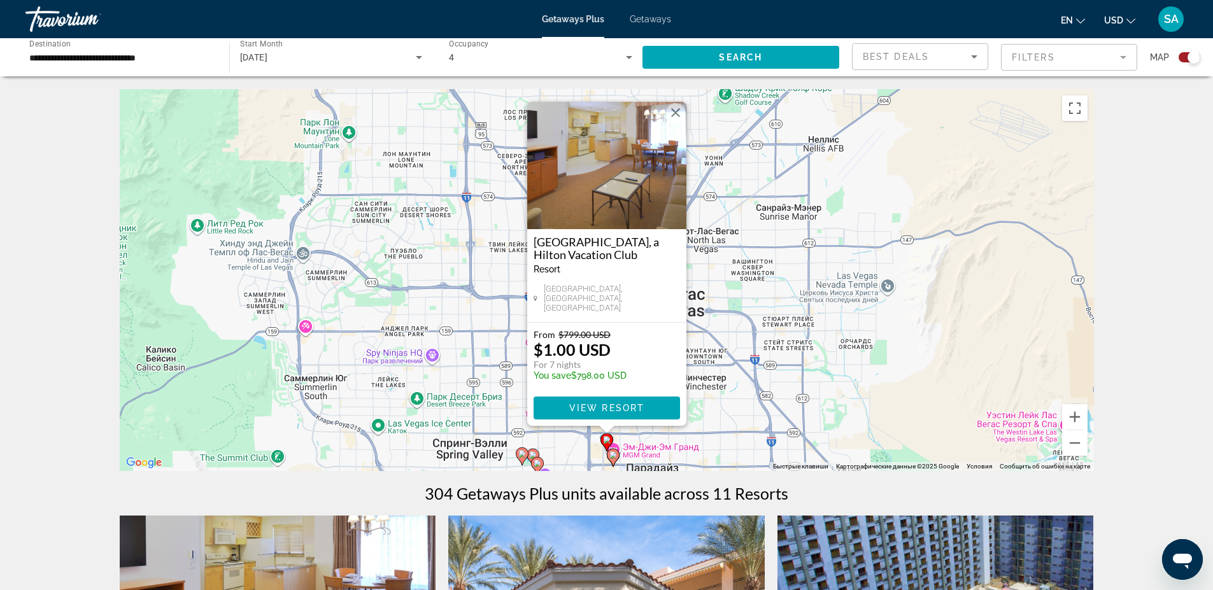
click at [675, 116] on button "Закрыть" at bounding box center [675, 112] width 19 height 19
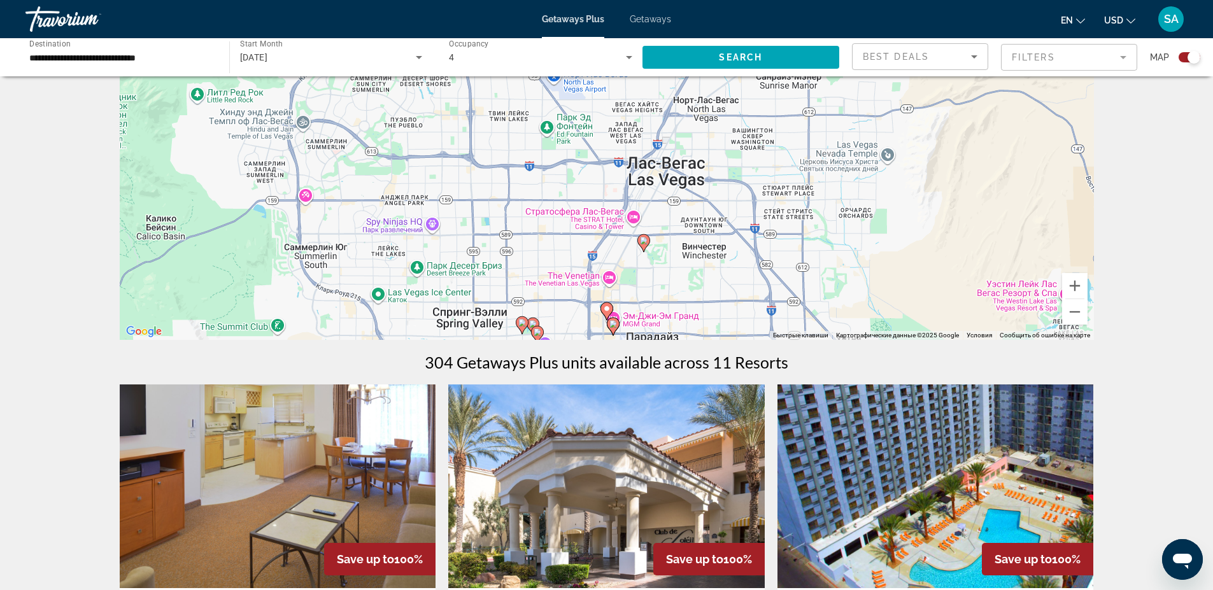
scroll to position [153, 0]
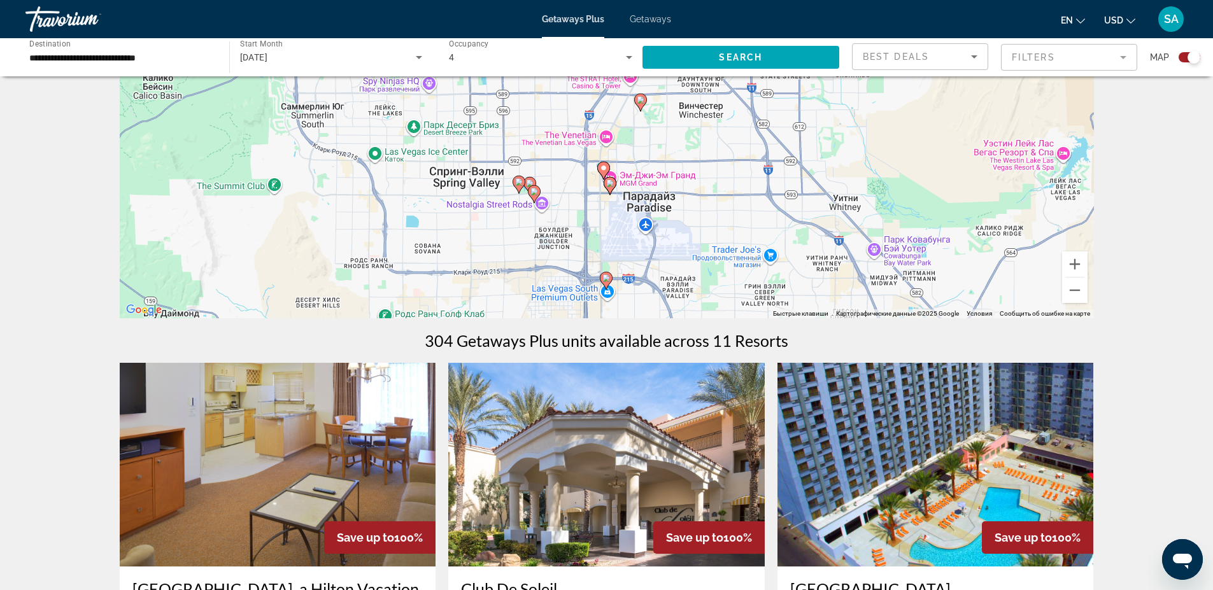
drag, startPoint x: 707, startPoint y: 293, endPoint x: 704, endPoint y: 173, distance: 120.4
click at [704, 173] on div "Чтобы активировать перетаскивание с помощью клавиатуры, нажмите Alt + Ввод. Пос…" at bounding box center [607, 127] width 974 height 382
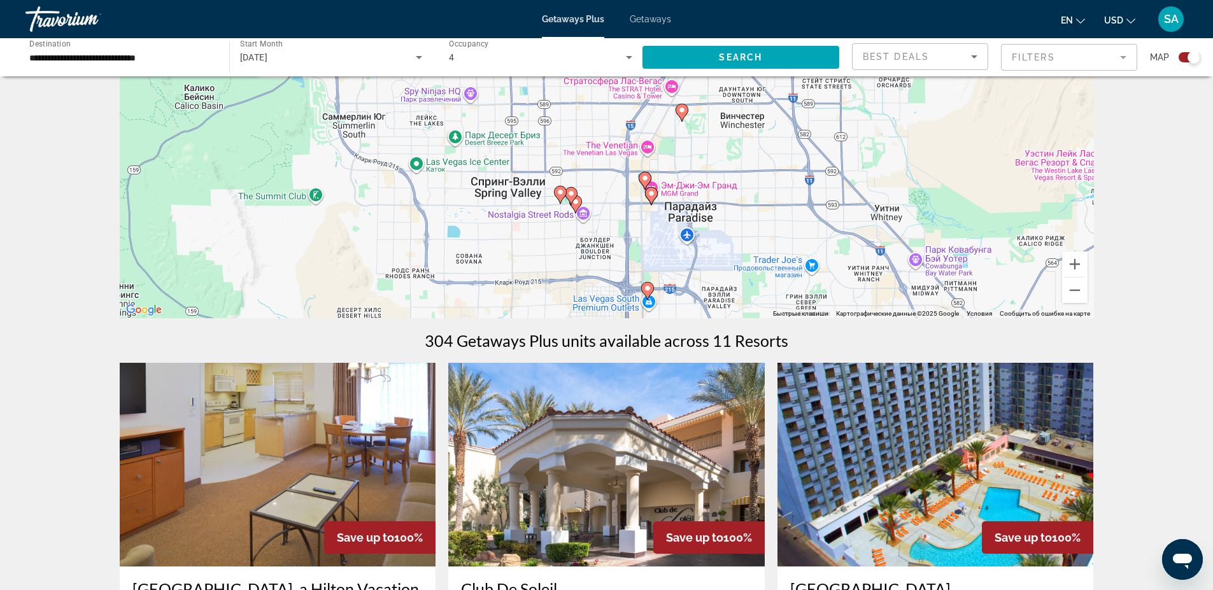
drag, startPoint x: 694, startPoint y: 234, endPoint x: 737, endPoint y: 244, distance: 43.9
click at [737, 244] on div "Чтобы активировать перетаскивание с помощью клавиатуры, нажмите Alt + Ввод. Пос…" at bounding box center [607, 127] width 974 height 382
click at [649, 195] on image "Main content" at bounding box center [651, 194] width 8 height 8
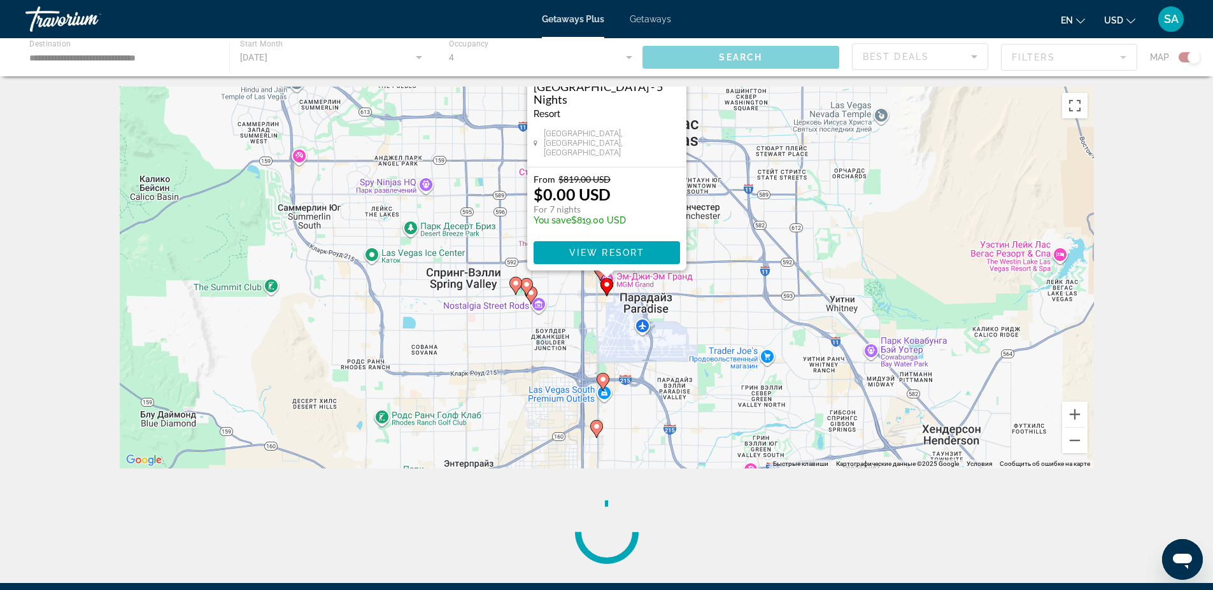
scroll to position [0, 0]
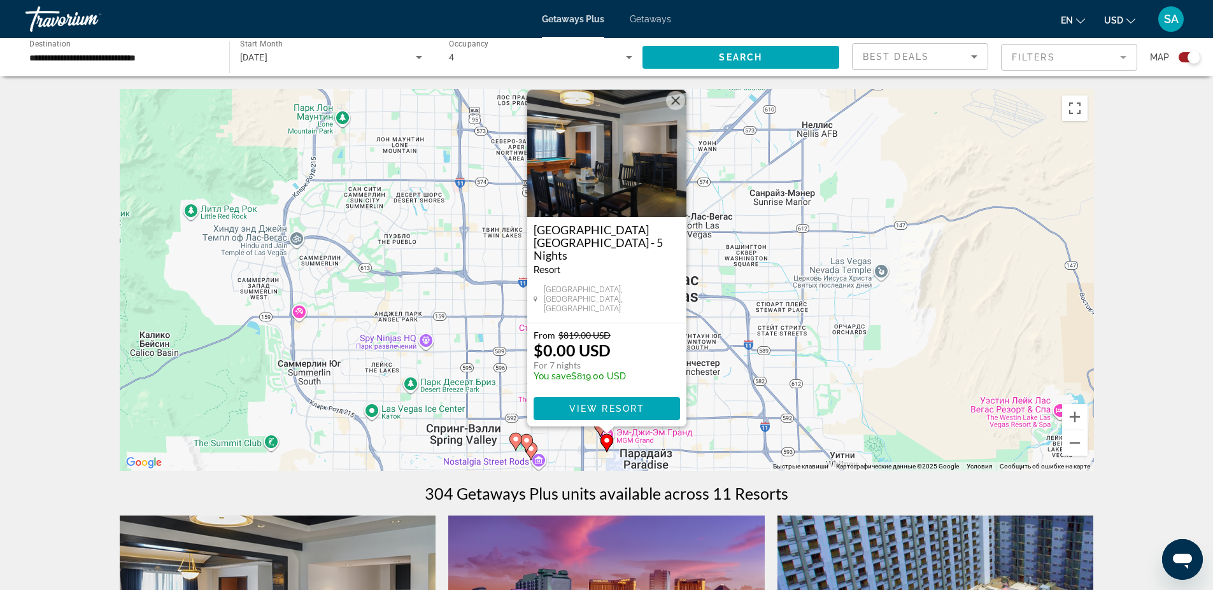
click at [679, 110] on button "Закрыть" at bounding box center [675, 100] width 19 height 19
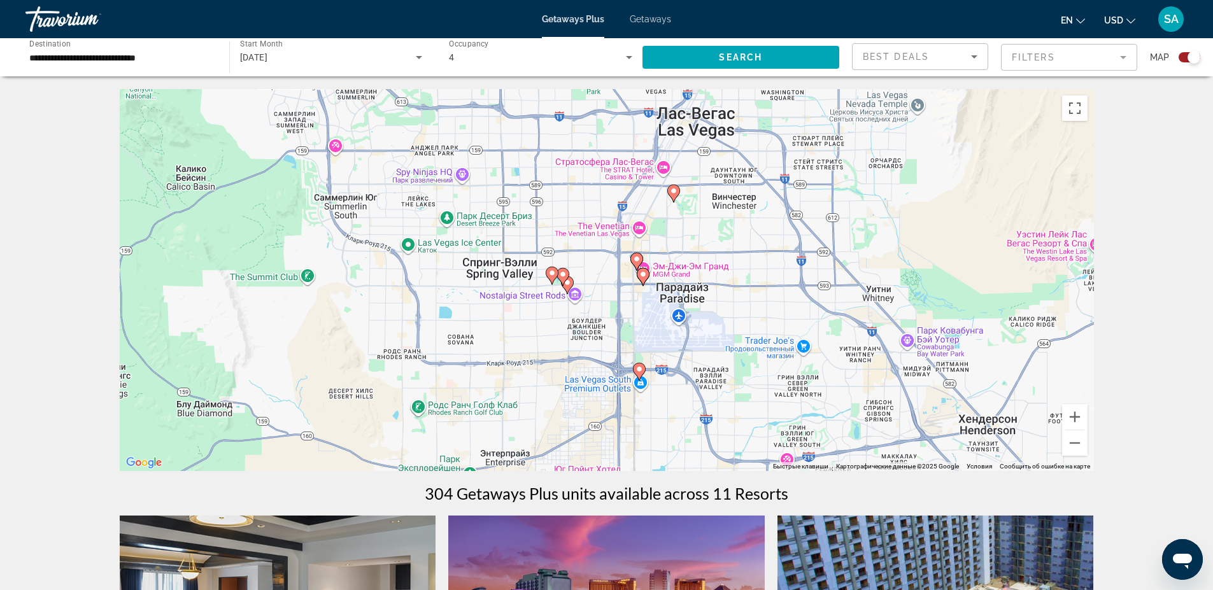
drag, startPoint x: 742, startPoint y: 341, endPoint x: 768, endPoint y: 201, distance: 142.4
click at [768, 201] on div "Чтобы активировать перетаскивание с помощью клавиатуры, нажмите Alt + Ввод. Пос…" at bounding box center [607, 280] width 974 height 382
click at [636, 260] on image "Main content" at bounding box center [637, 259] width 8 height 8
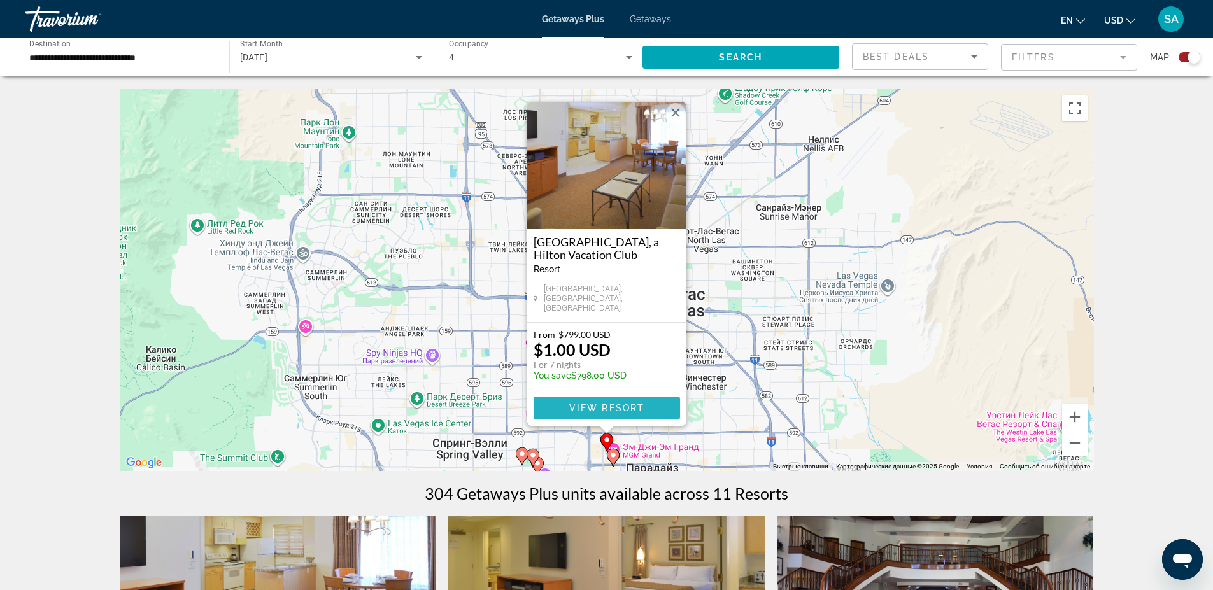
click at [609, 409] on span "View Resort" at bounding box center [606, 408] width 75 height 10
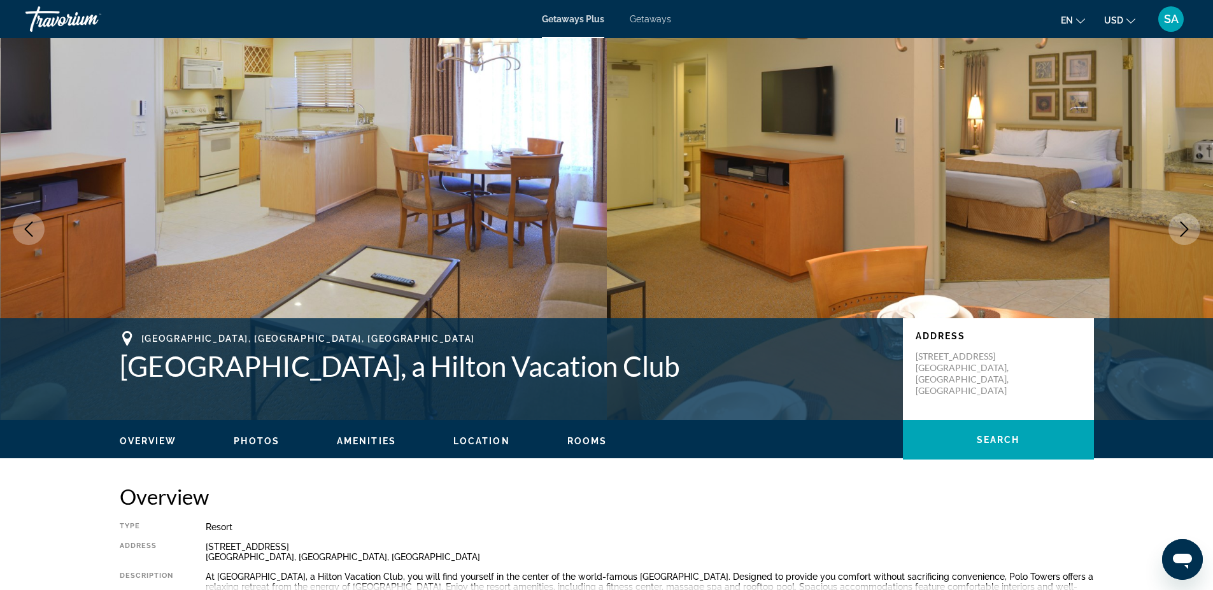
click at [590, 439] on span "Rooms" at bounding box center [587, 441] width 40 height 10
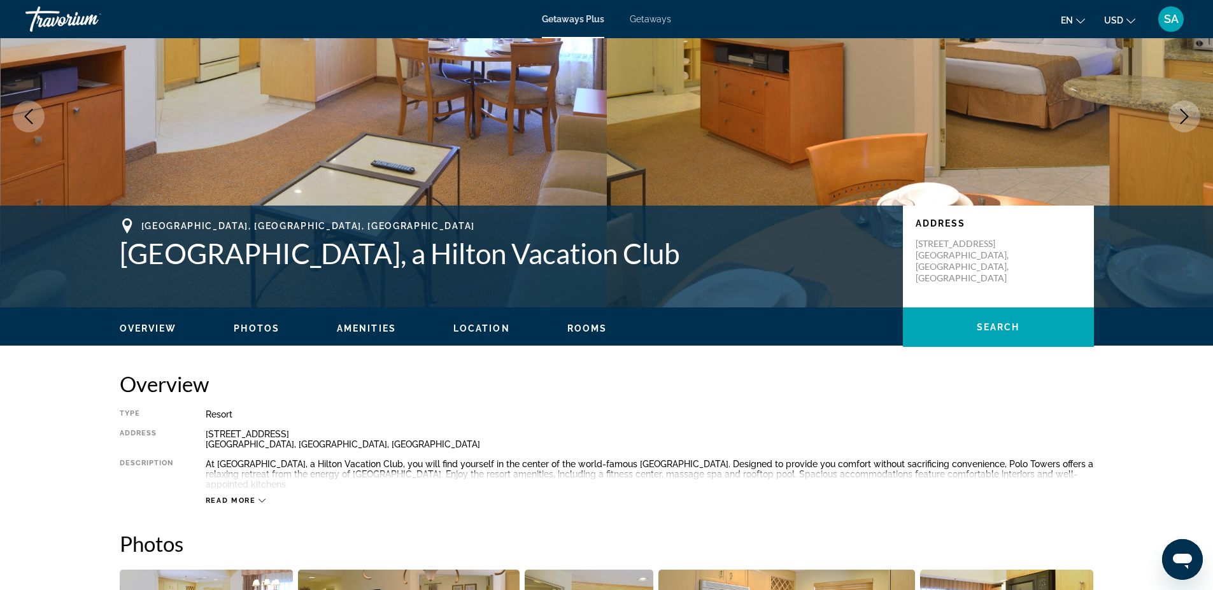
scroll to position [153, 0]
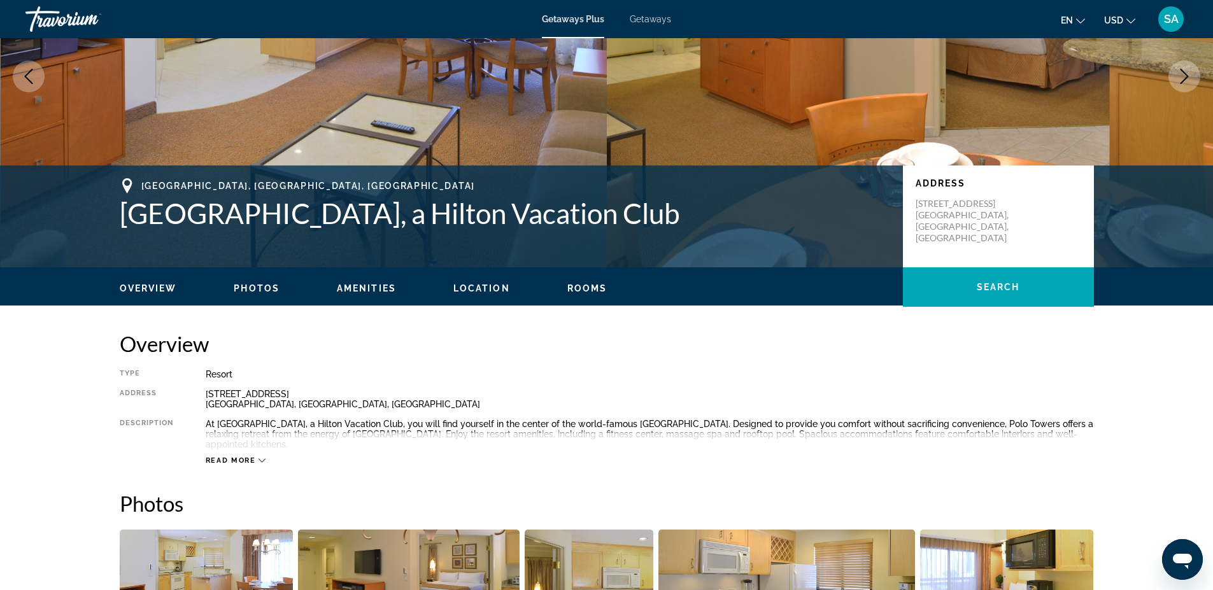
click at [482, 290] on span "Location" at bounding box center [481, 288] width 57 height 10
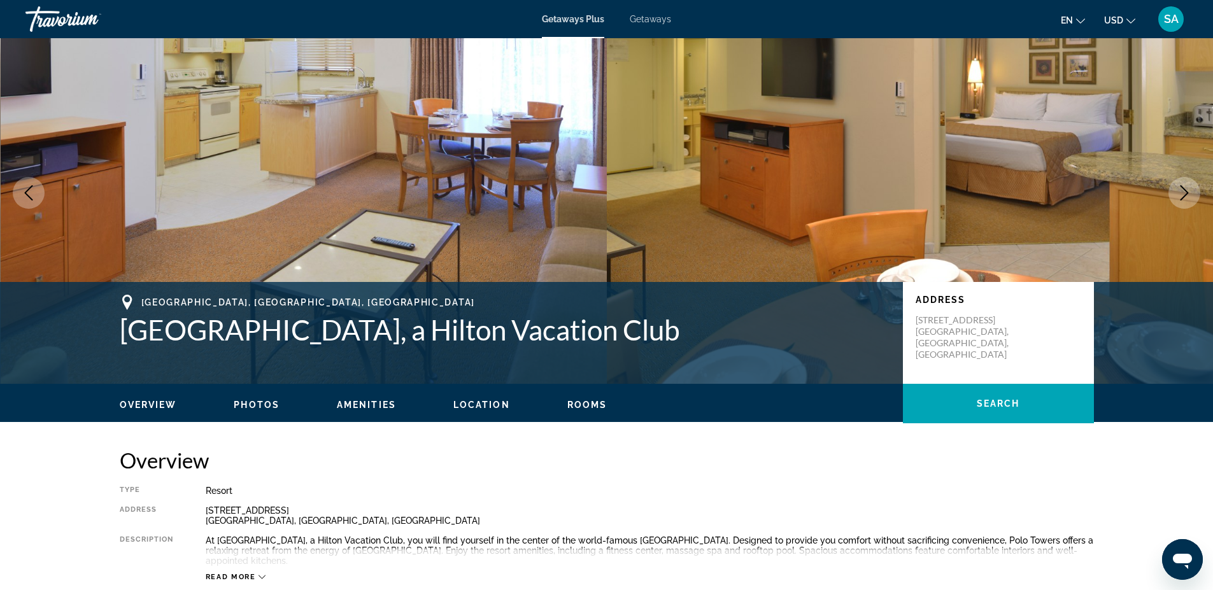
scroll to position [0, 0]
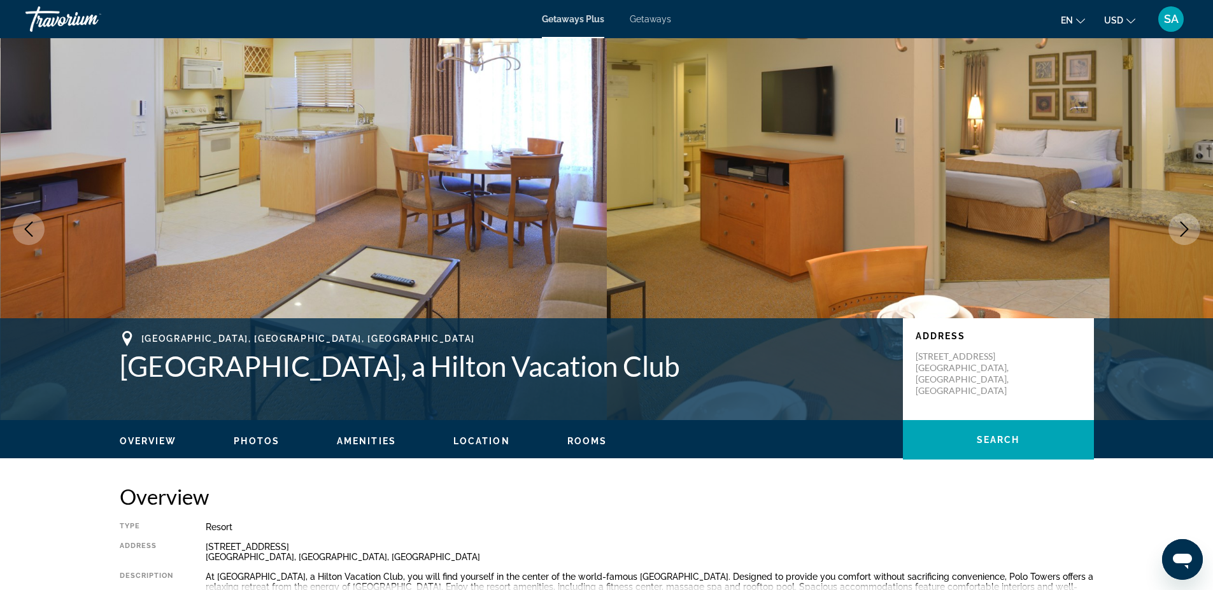
click at [369, 441] on span "Amenities" at bounding box center [366, 441] width 59 height 10
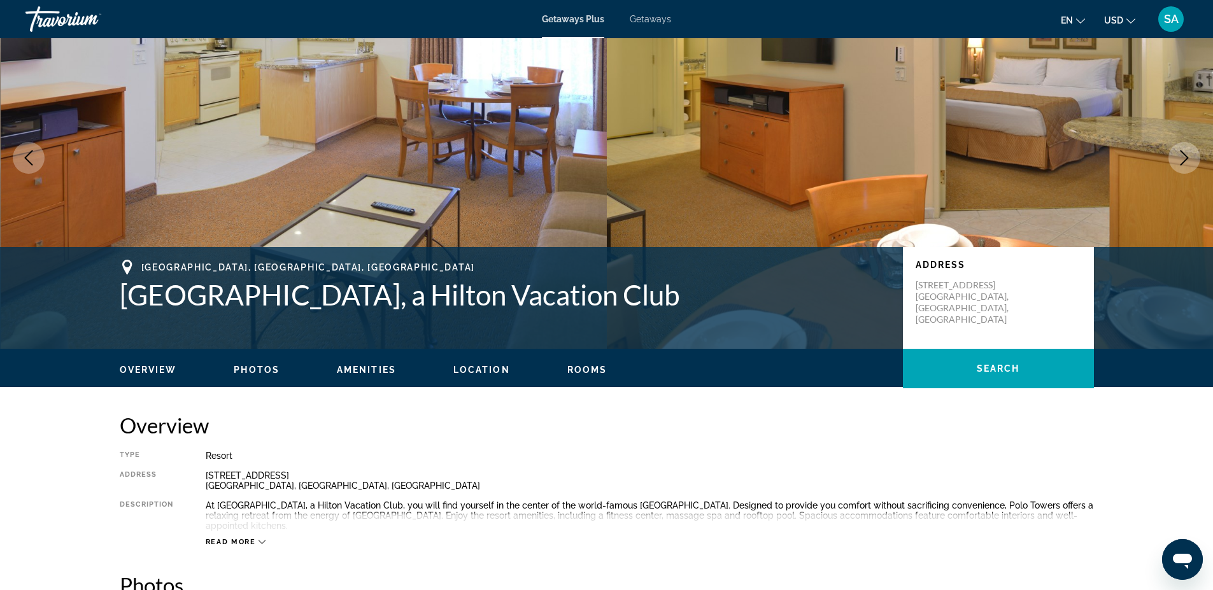
scroll to position [32, 0]
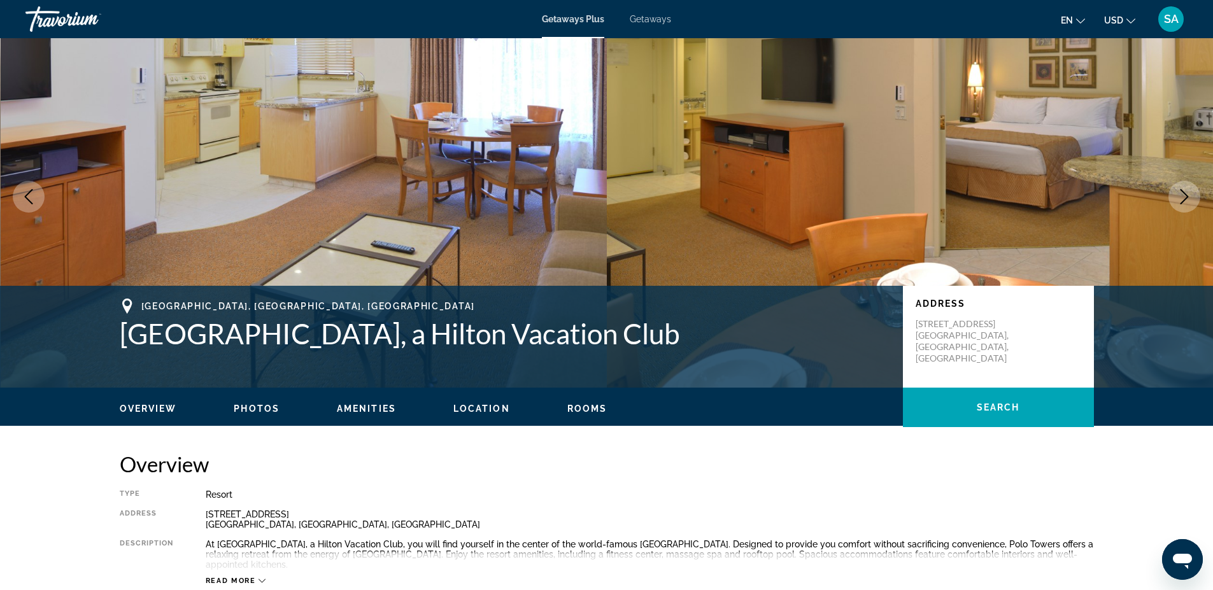
click at [140, 408] on span "Overview" at bounding box center [148, 409] width 57 height 10
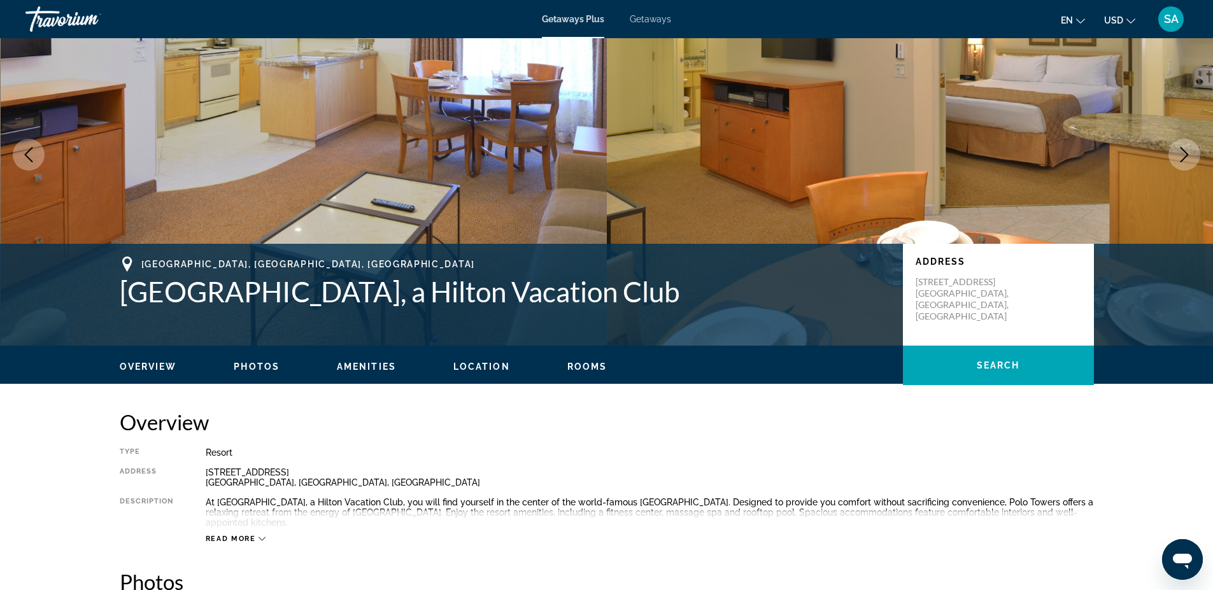
scroll to position [0, 0]
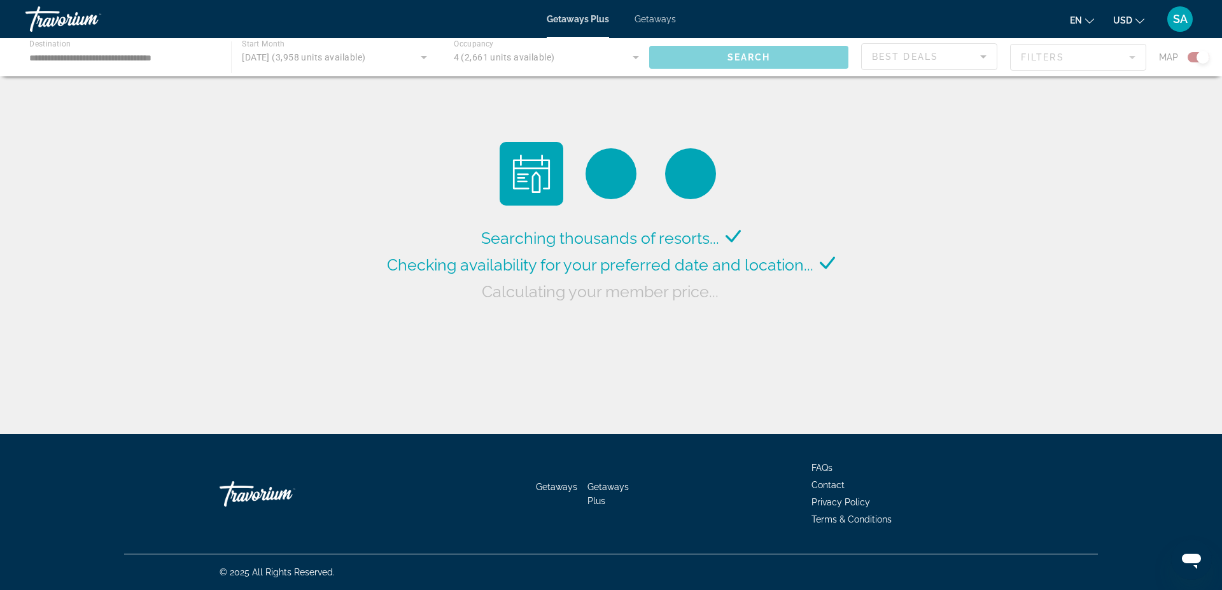
click at [576, 19] on span "Getaways Plus" at bounding box center [578, 19] width 62 height 10
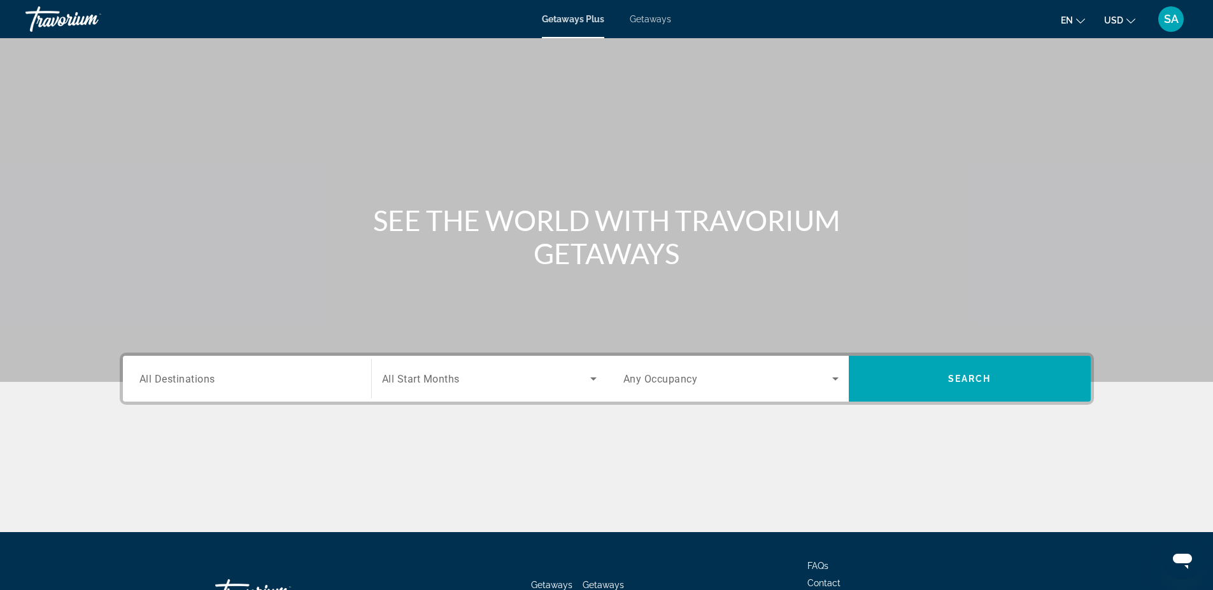
click at [188, 379] on span "All Destinations" at bounding box center [177, 378] width 76 height 12
click at [188, 379] on input "Destination All Destinations" at bounding box center [246, 379] width 215 height 15
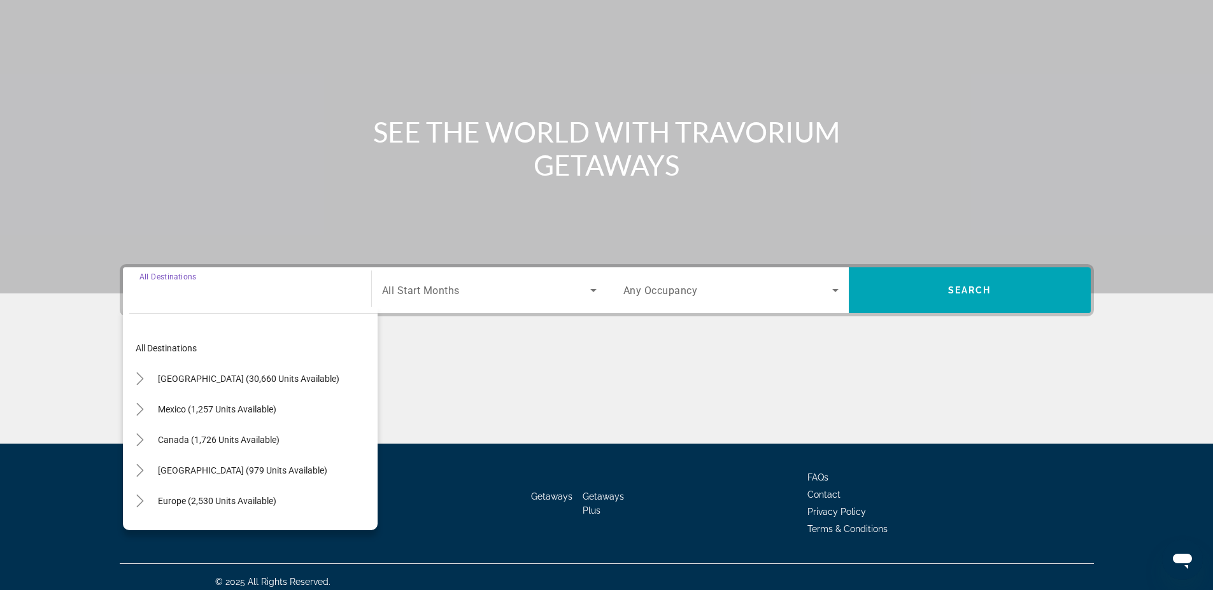
scroll to position [98, 0]
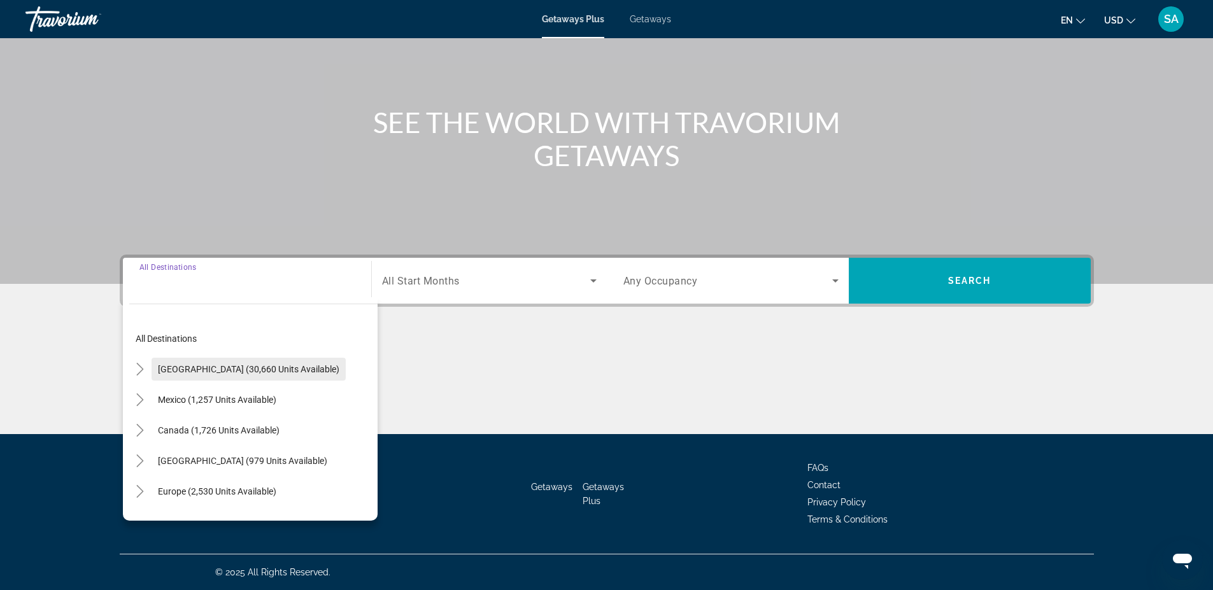
click at [201, 368] on span "[GEOGRAPHIC_DATA] (30,660 units available)" at bounding box center [248, 369] width 181 height 10
type input "**********"
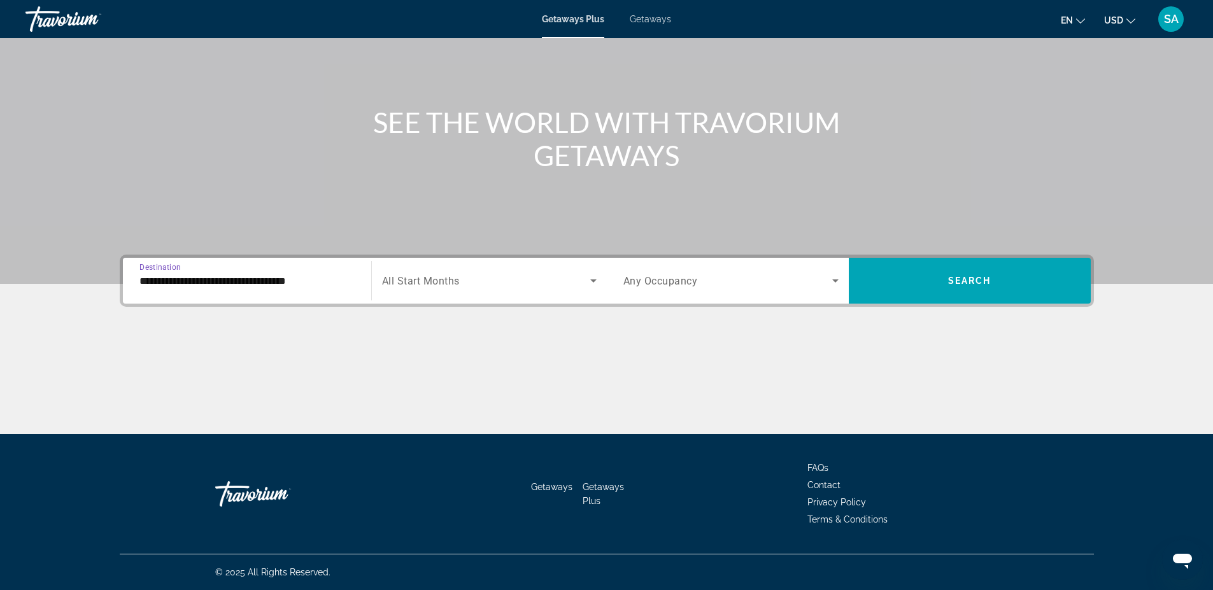
click at [592, 282] on icon "Search widget" at bounding box center [593, 280] width 6 height 3
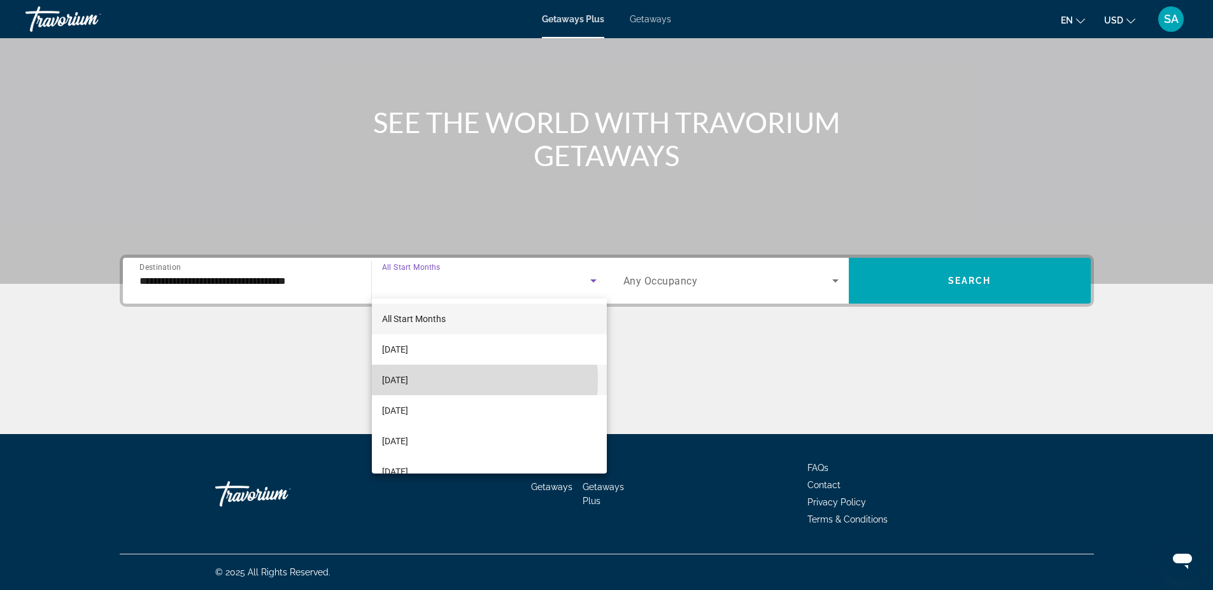
click at [408, 381] on span "[DATE]" at bounding box center [395, 379] width 26 height 15
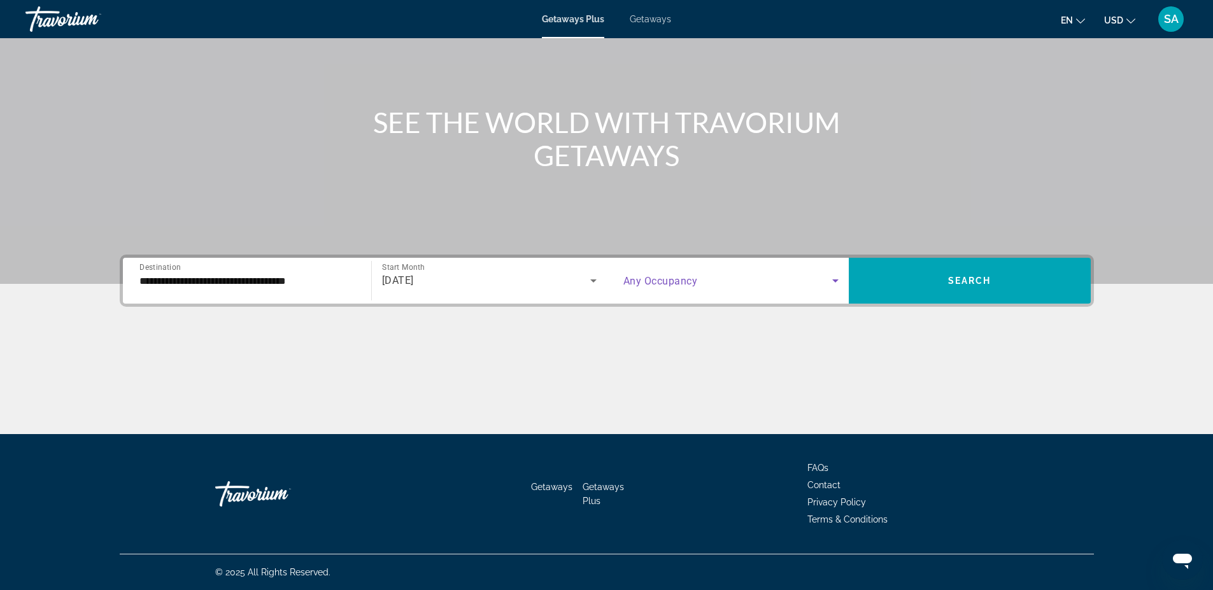
click at [841, 274] on icon "Search widget" at bounding box center [835, 280] width 15 height 15
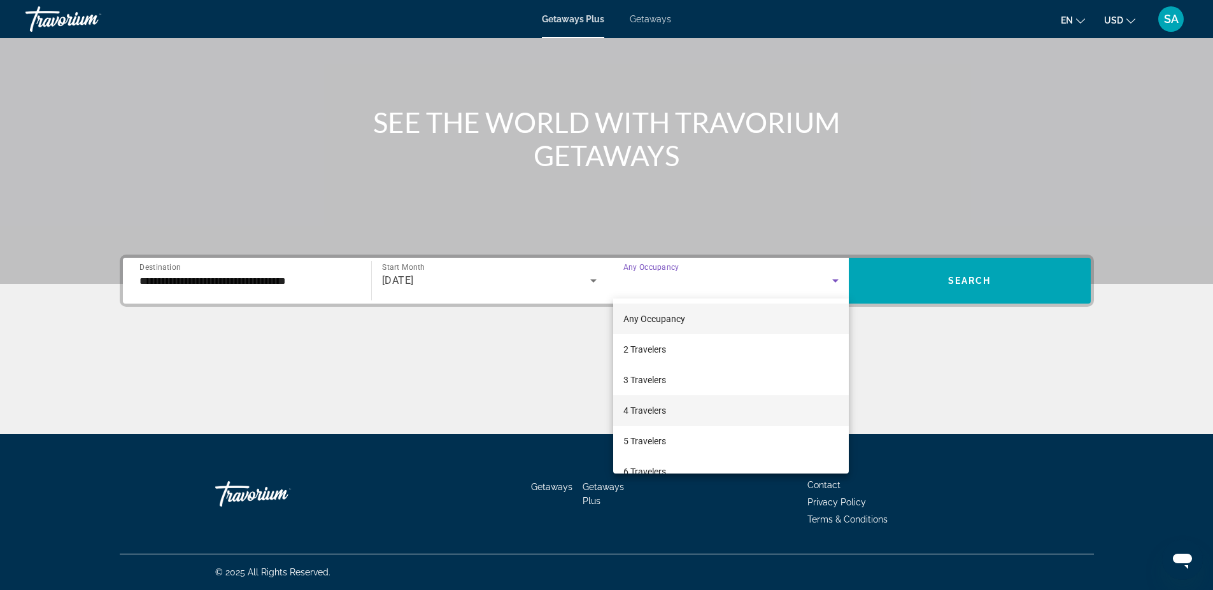
click at [653, 409] on span "4 Travelers" at bounding box center [644, 410] width 43 height 15
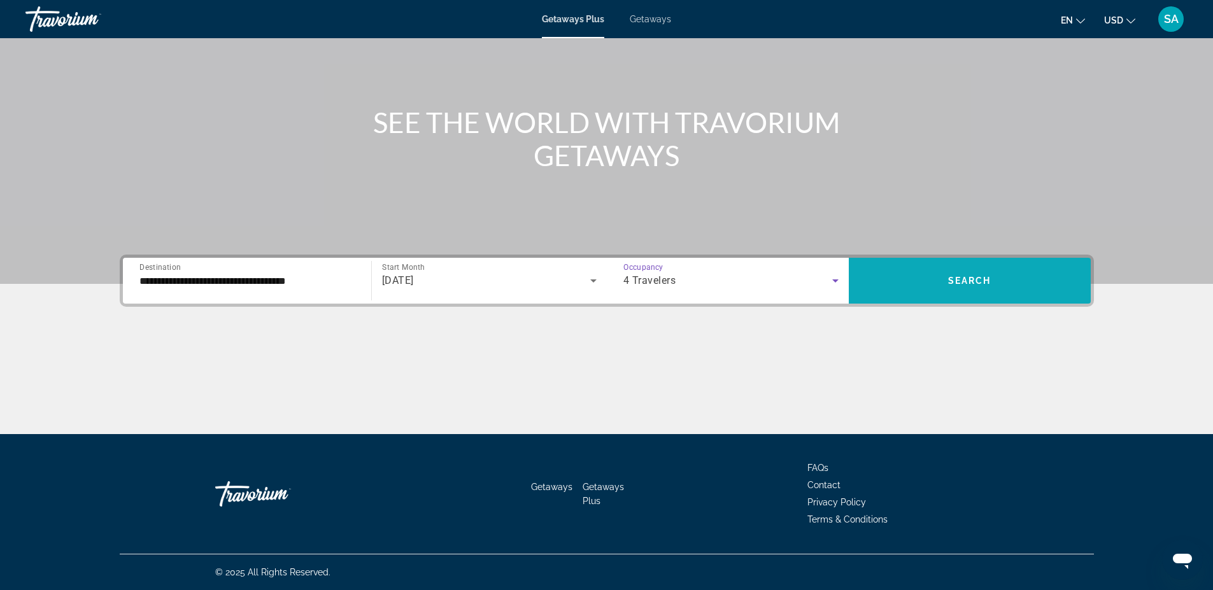
click at [1038, 269] on span "Search widget" at bounding box center [970, 280] width 242 height 31
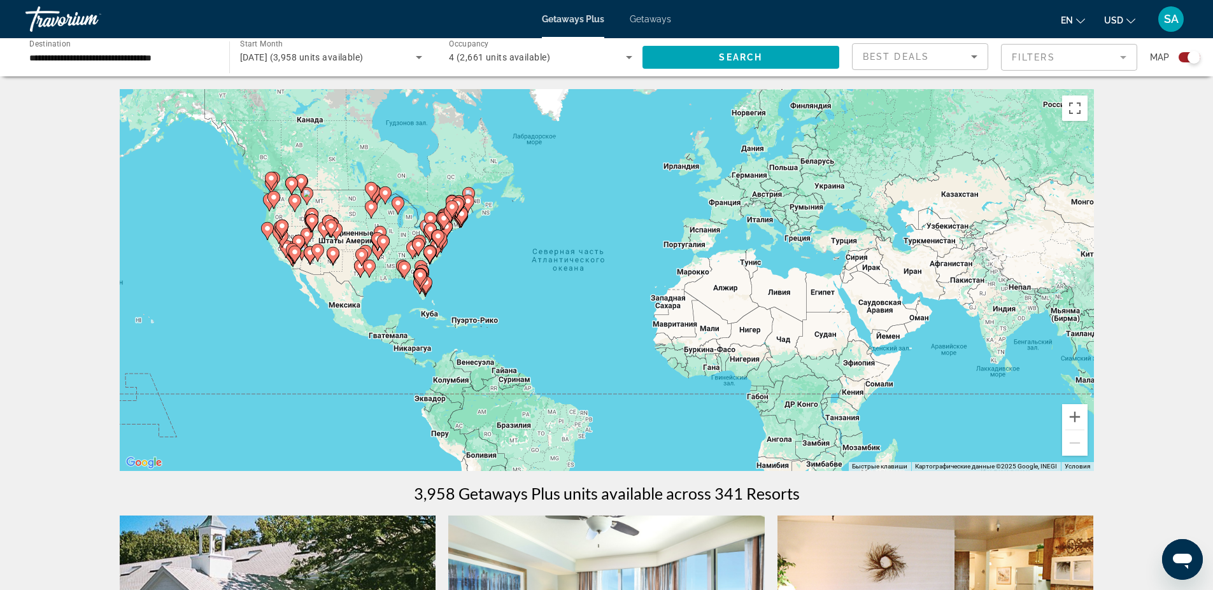
click at [319, 256] on icon "Main content" at bounding box center [316, 252] width 11 height 17
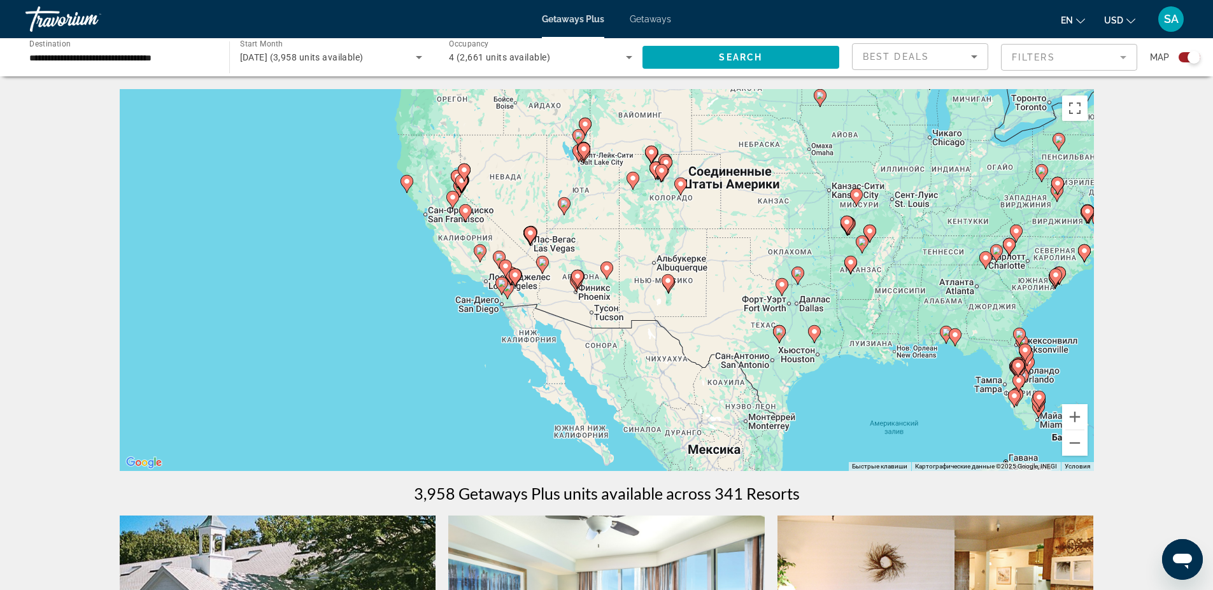
click at [532, 239] on icon "Main content" at bounding box center [529, 235] width 11 height 17
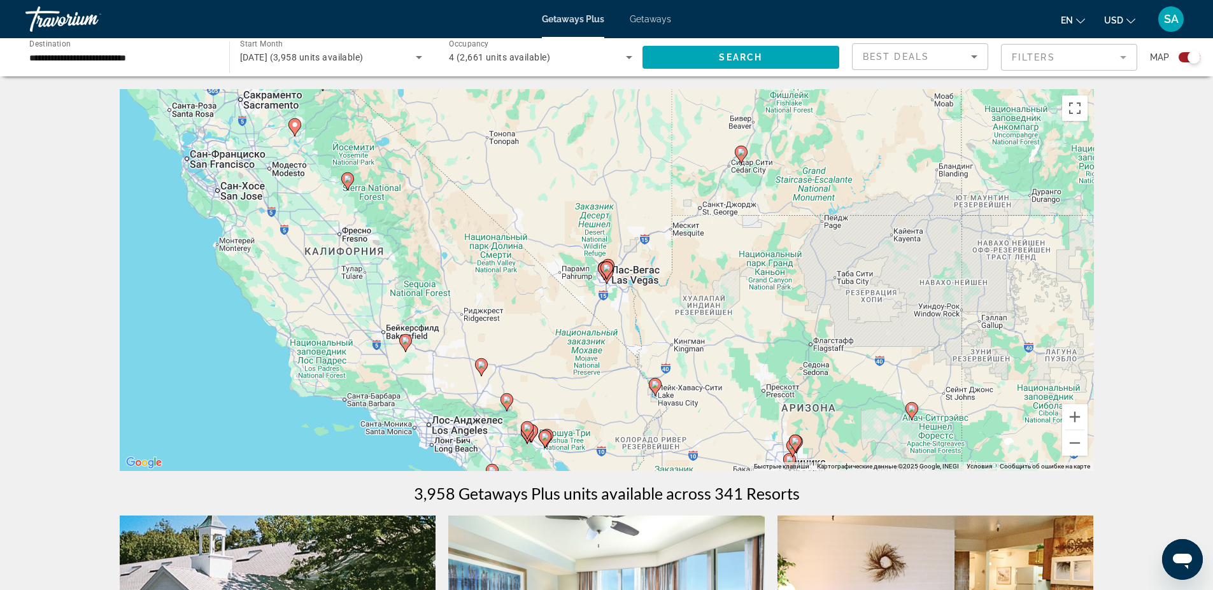
click at [604, 279] on gmp-advanced-marker "Main content" at bounding box center [606, 270] width 13 height 19
type input "**********"
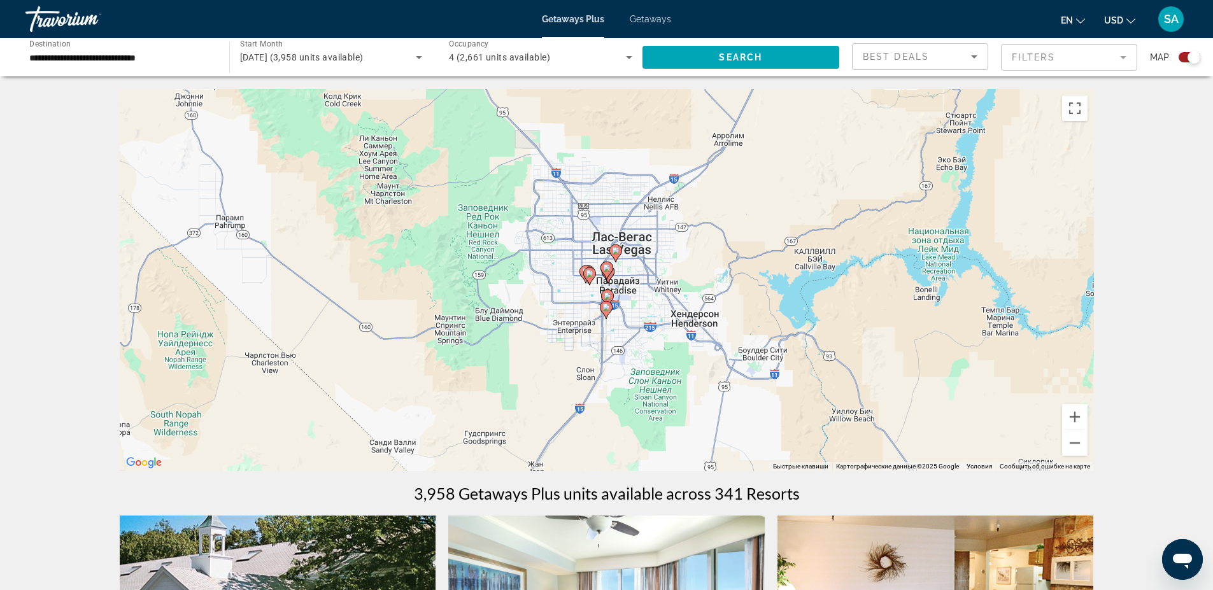
click at [603, 287] on div "Для навигации используйте клавиши со стрелками. Чтобы активировать перетаскиван…" at bounding box center [607, 280] width 974 height 382
click at [586, 279] on gmp-advanced-marker "Main content" at bounding box center [589, 276] width 13 height 19
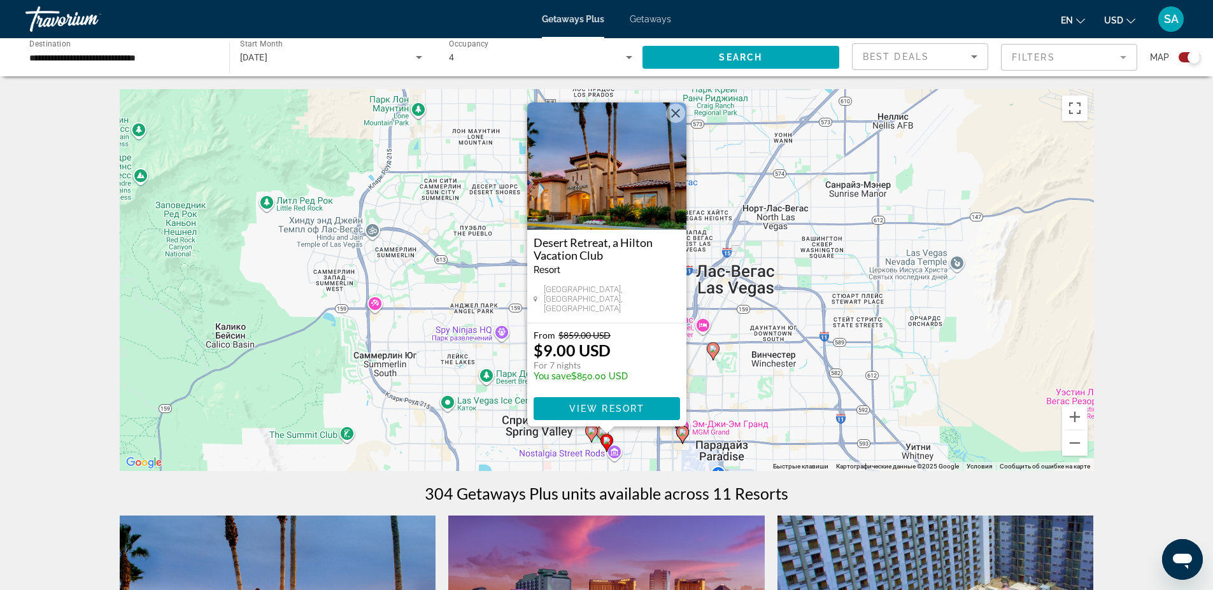
click at [675, 120] on button "Закрыть" at bounding box center [675, 113] width 19 height 19
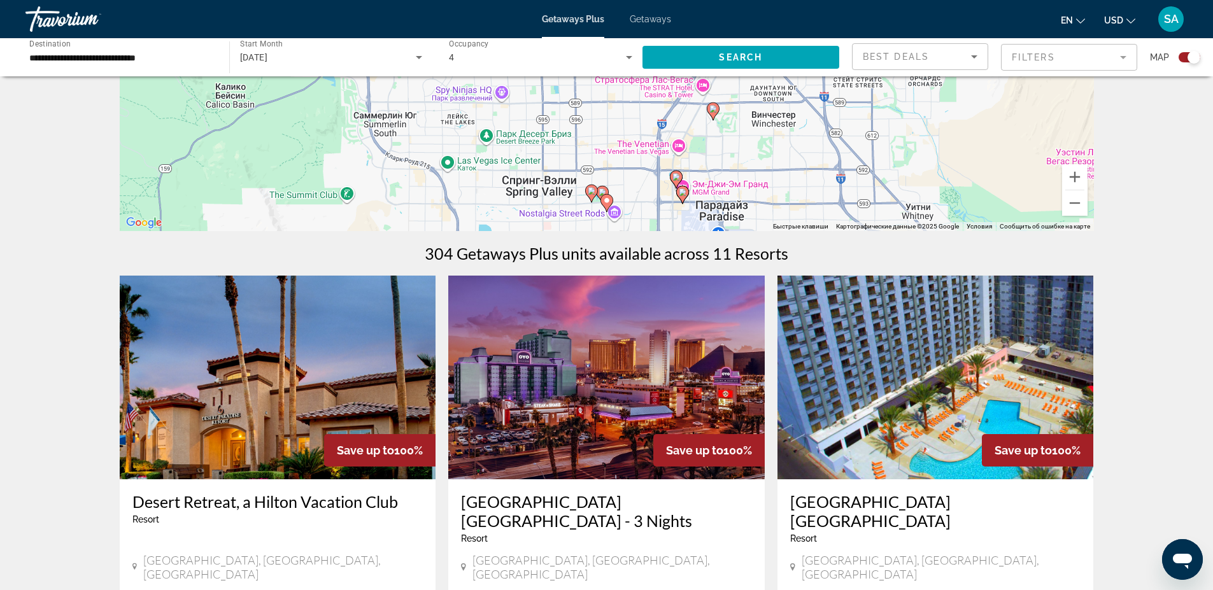
scroll to position [306, 0]
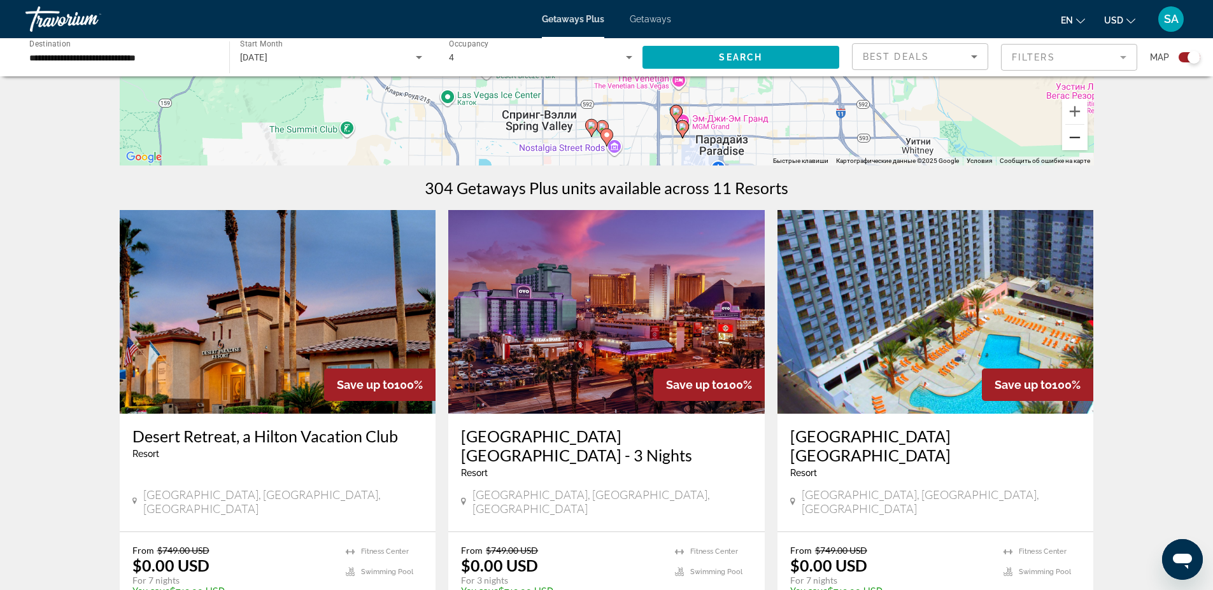
click at [1075, 143] on button "Уменьшить" at bounding box center [1074, 137] width 25 height 25
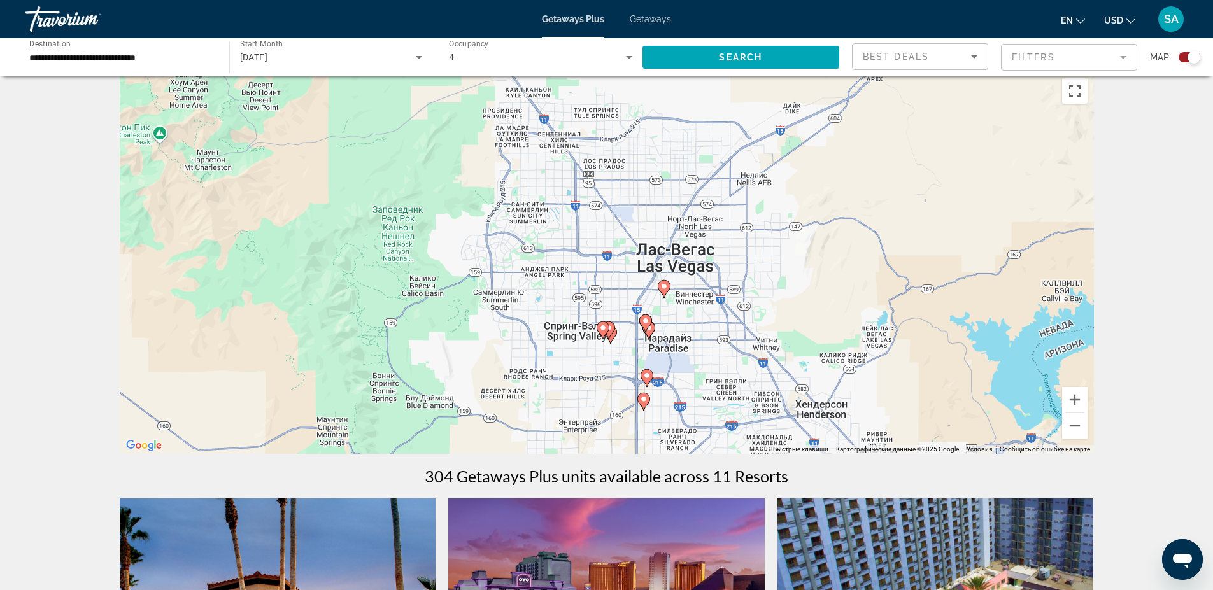
scroll to position [0, 0]
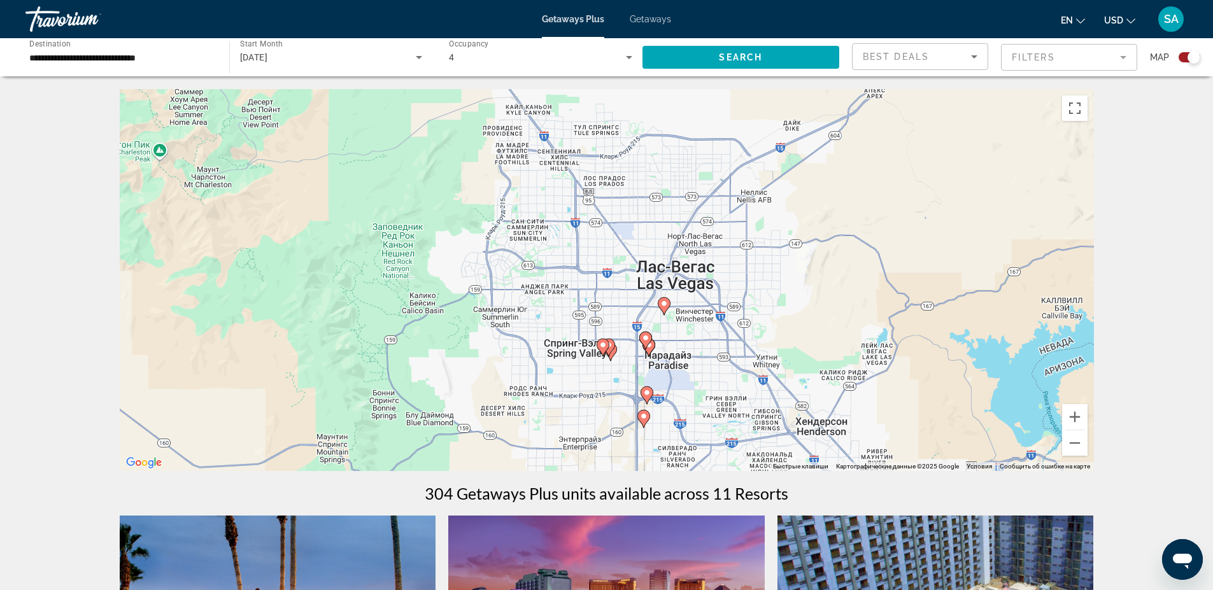
click at [643, 425] on icon "Main content" at bounding box center [642, 419] width 11 height 17
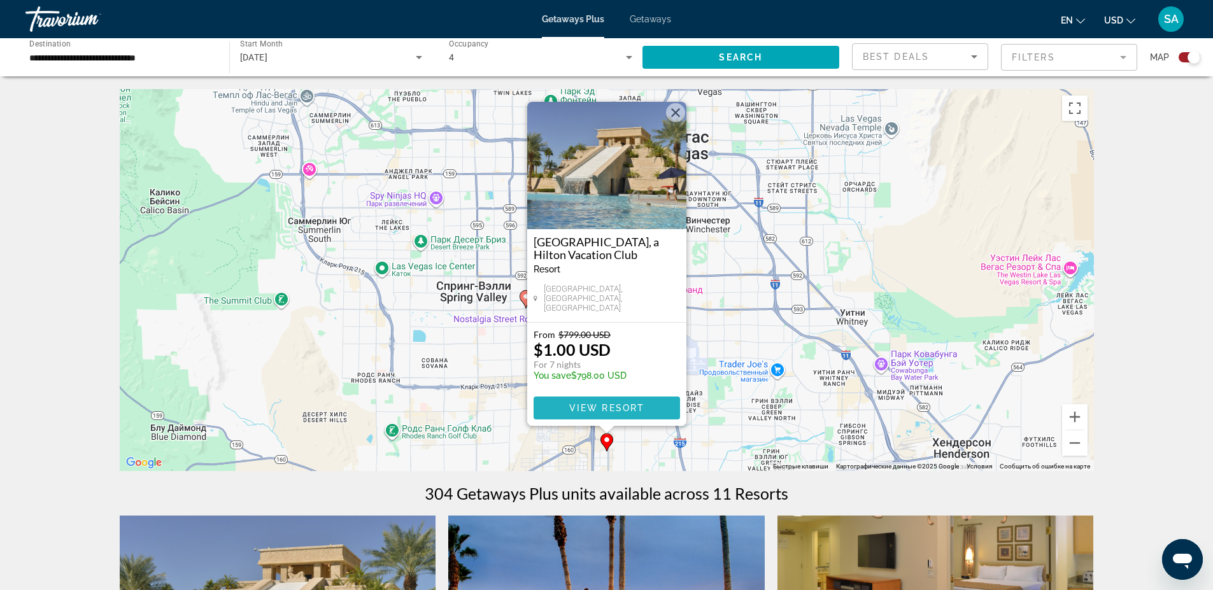
click at [609, 410] on span "View Resort" at bounding box center [606, 408] width 75 height 10
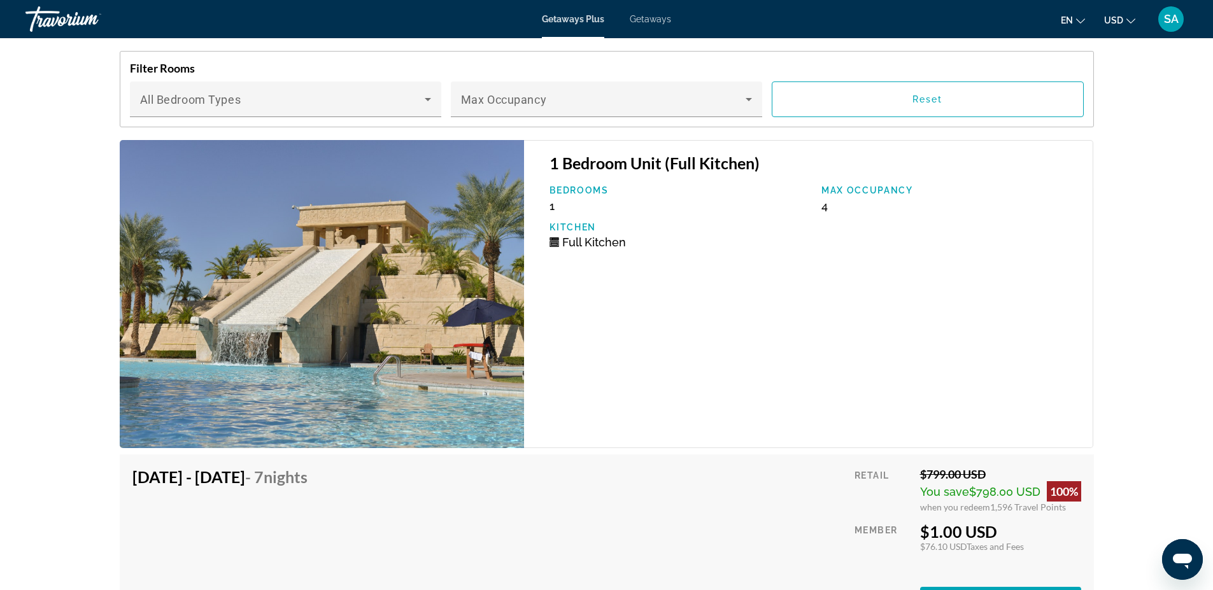
scroll to position [2113, 0]
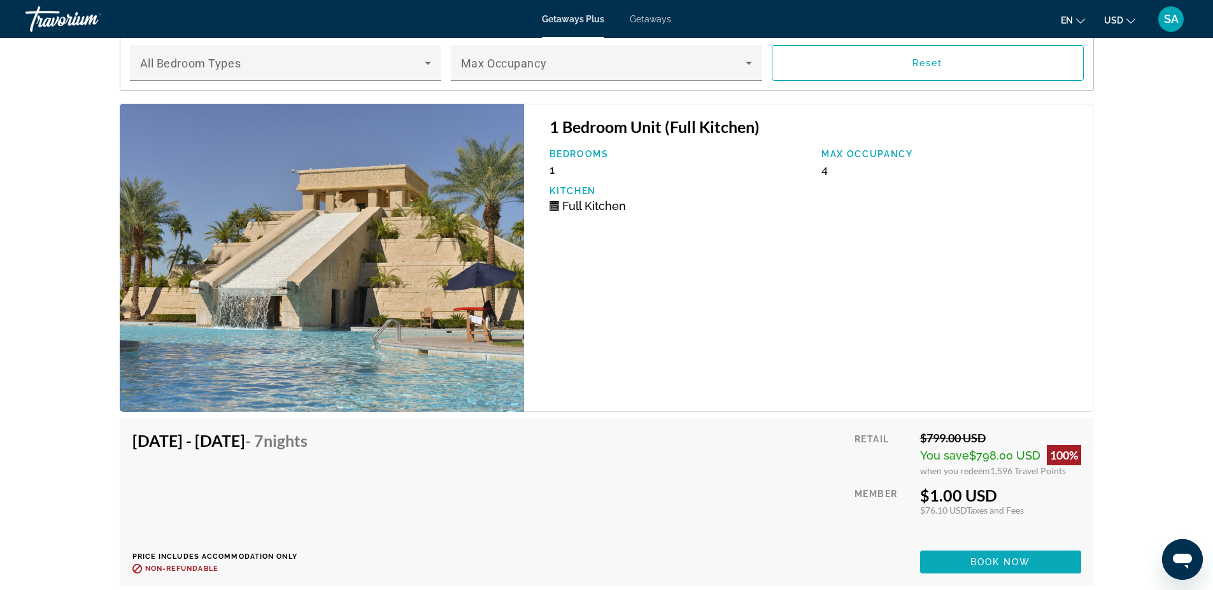
click at [1003, 562] on span "Book now" at bounding box center [1000, 562] width 60 height 10
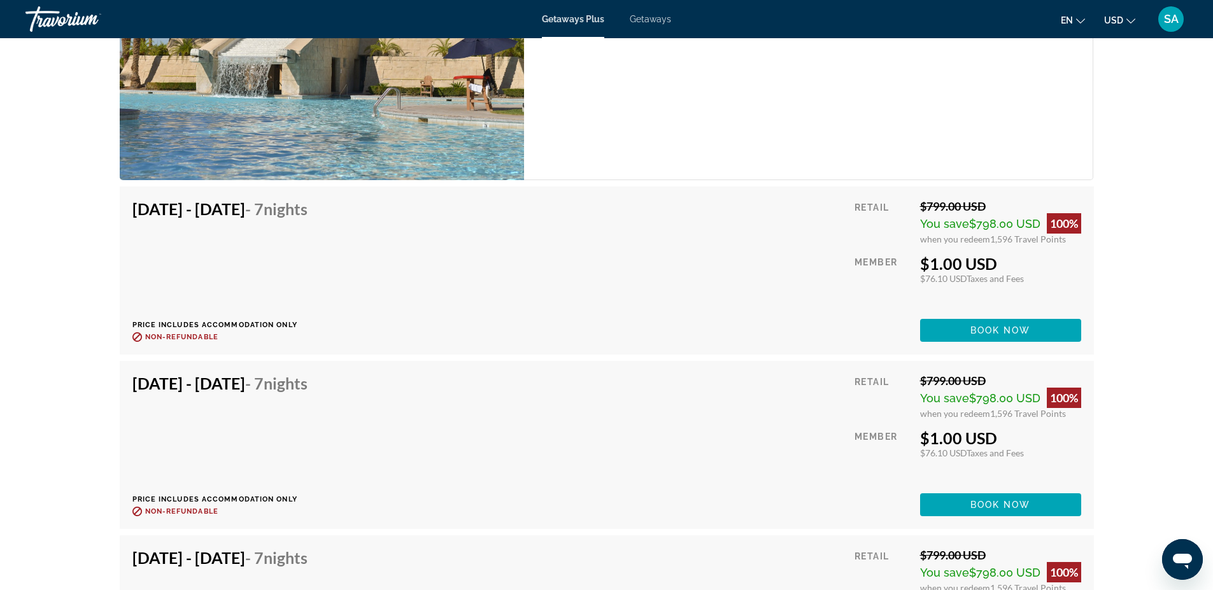
scroll to position [2394, 0]
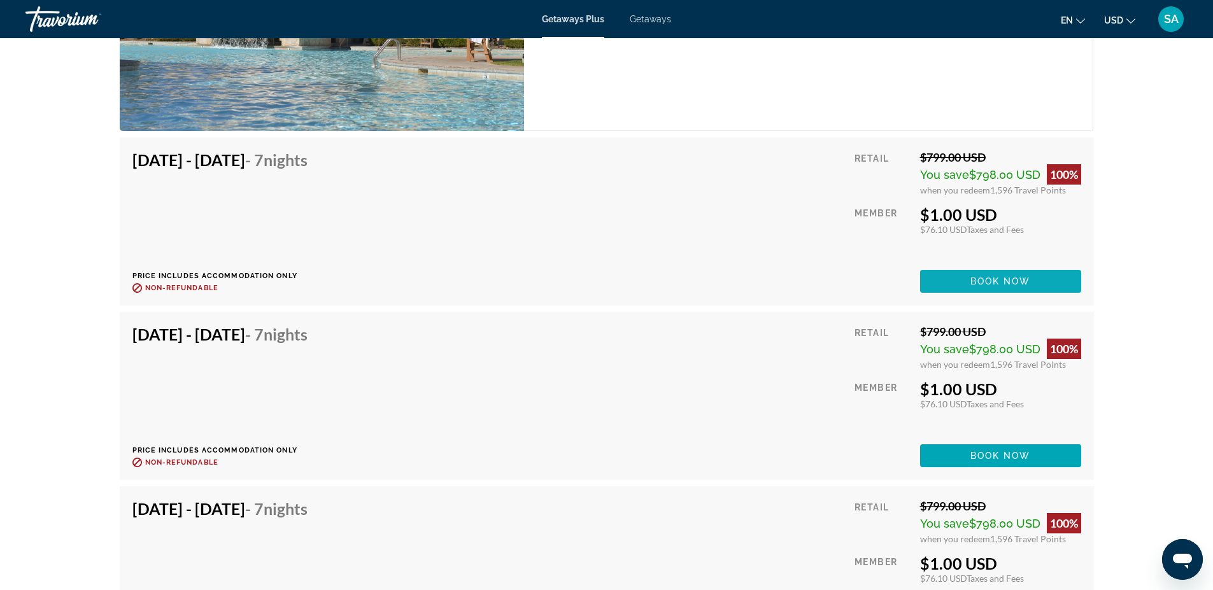
click at [1012, 281] on span "Book now" at bounding box center [1000, 281] width 60 height 10
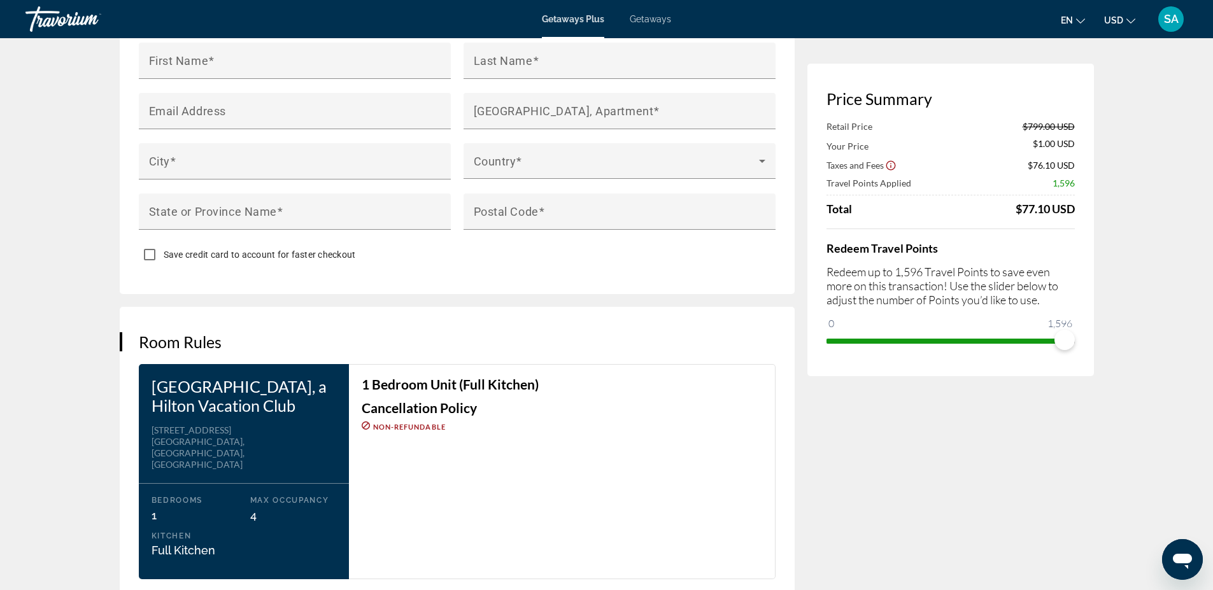
scroll to position [1375, 0]
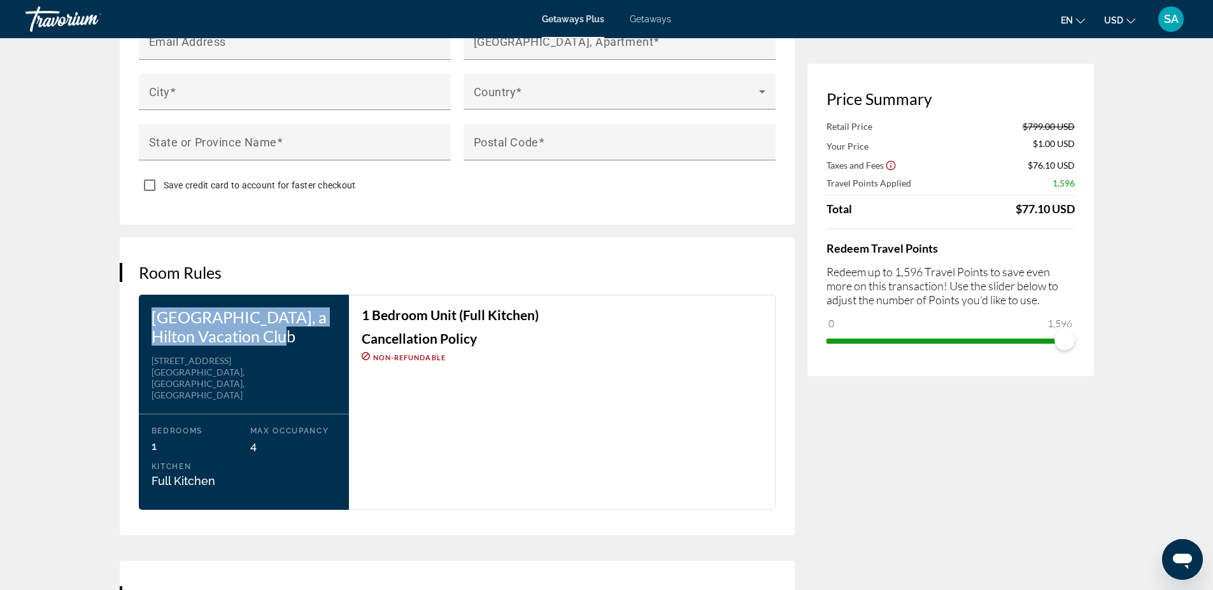
drag, startPoint x: 303, startPoint y: 308, endPoint x: 150, endPoint y: 283, distance: 154.8
click at [152, 308] on h3 "[GEOGRAPHIC_DATA], a Hilton Vacation Club" at bounding box center [244, 327] width 185 height 38
copy h3 "[GEOGRAPHIC_DATA], a Hilton Vacation Club"
